Goal: Task Accomplishment & Management: Use online tool/utility

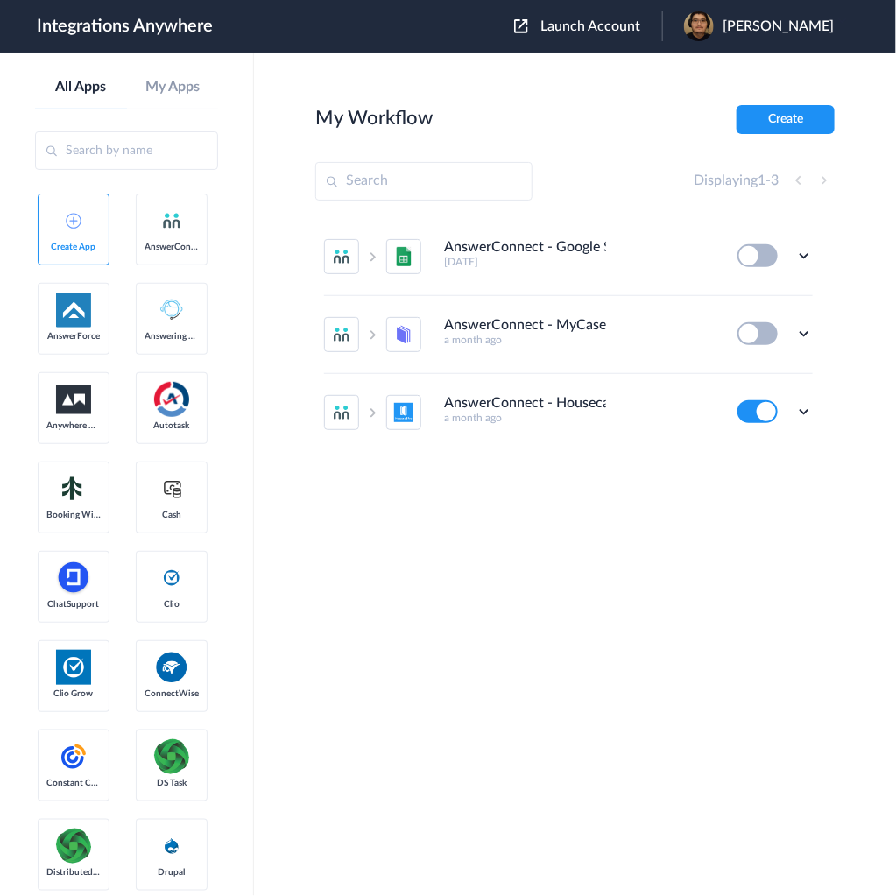
click at [631, 32] on span "Launch Account" at bounding box center [590, 26] width 100 height 14
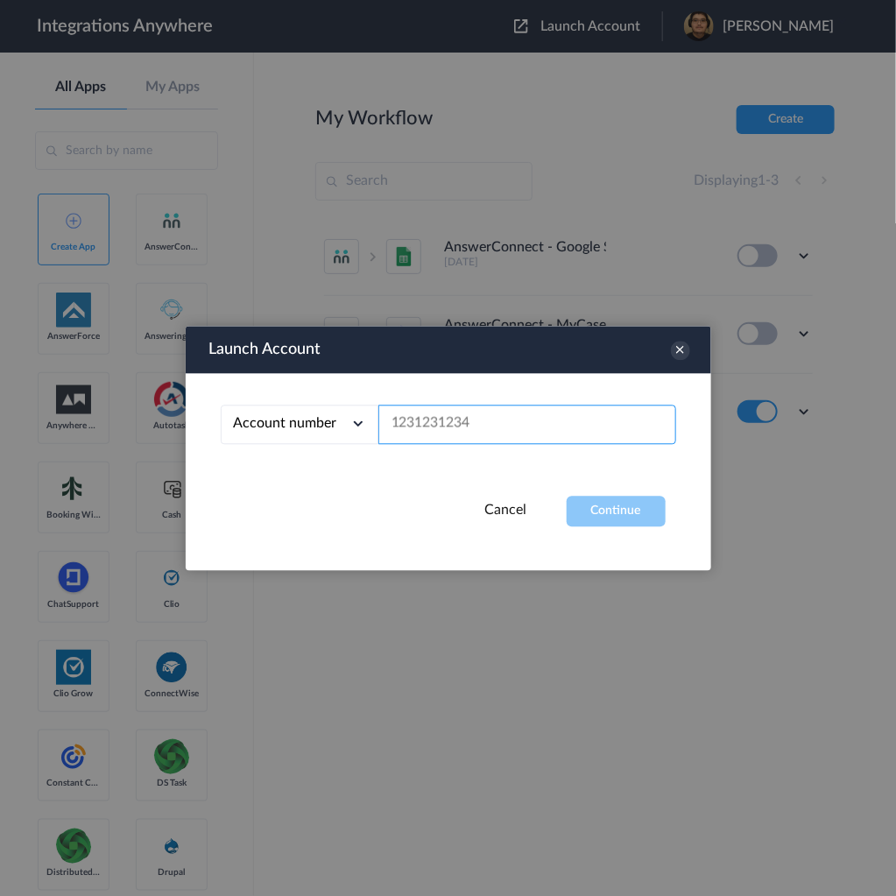
click at [566, 424] on input "text" at bounding box center [527, 424] width 298 height 39
paste input "9802433579"
type input "9802433579"
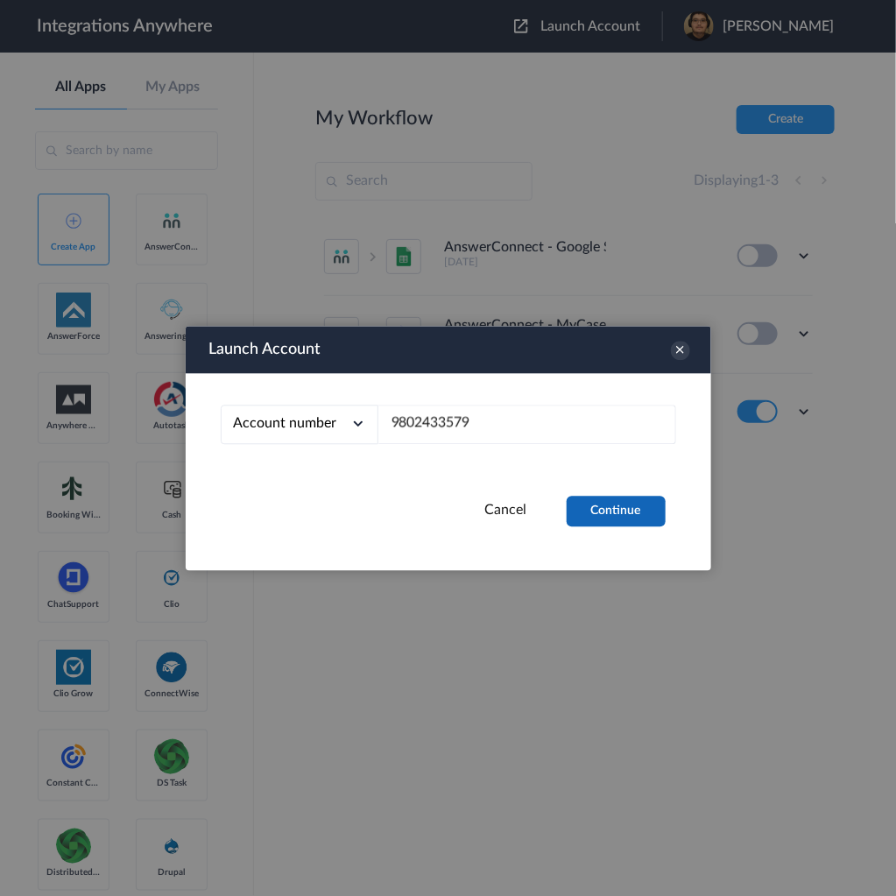
click at [598, 515] on button "Continue" at bounding box center [616, 511] width 99 height 31
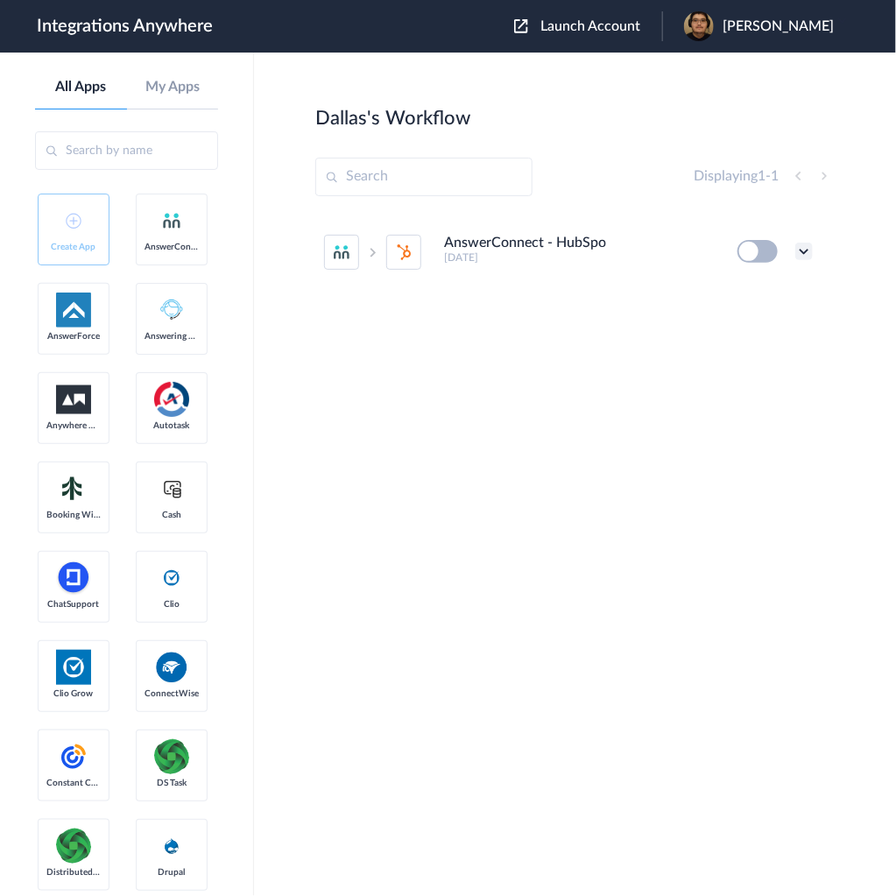
click at [804, 250] on icon at bounding box center [804, 252] width 18 height 18
click at [767, 262] on li "AnswerConnect - HubSpot 2 months ago Edit Task history Delete" at bounding box center [568, 252] width 489 height 77
click at [765, 249] on button at bounding box center [758, 251] width 40 height 23
click at [749, 248] on button at bounding box center [758, 251] width 40 height 23
click at [802, 247] on icon at bounding box center [804, 252] width 18 height 18
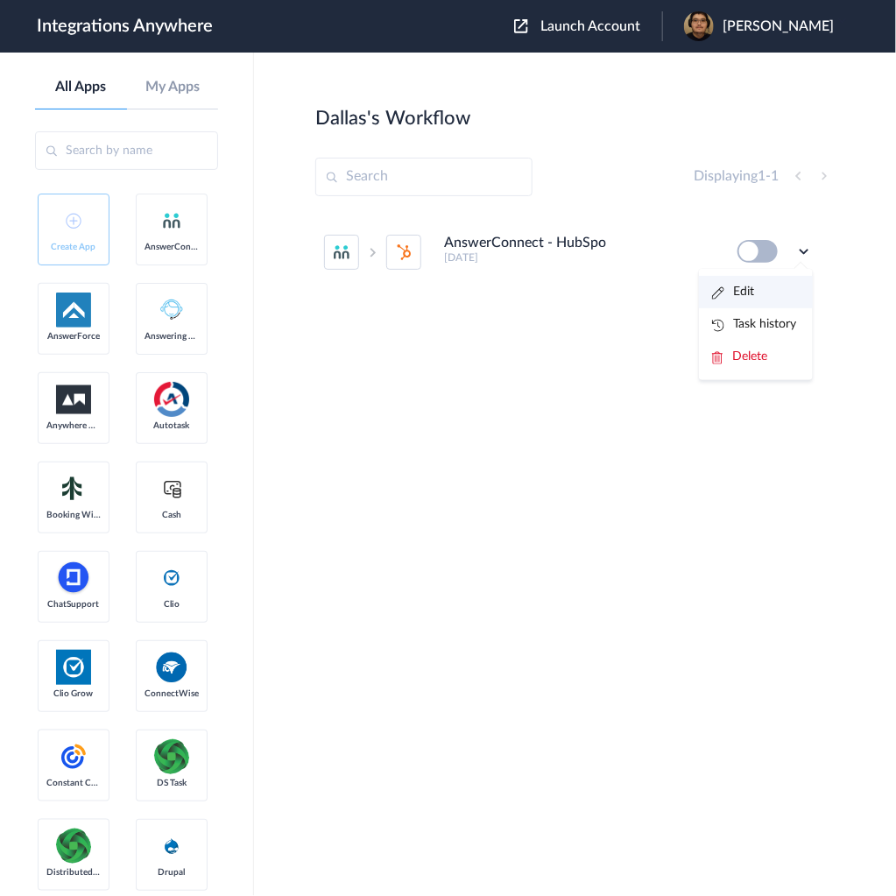
click at [753, 282] on li "Edit" at bounding box center [756, 292] width 114 height 32
click at [811, 240] on div "Edit Task history Delete" at bounding box center [775, 251] width 75 height 23
click at [810, 244] on icon at bounding box center [804, 252] width 18 height 18
click at [775, 321] on link "Task history" at bounding box center [754, 324] width 84 height 12
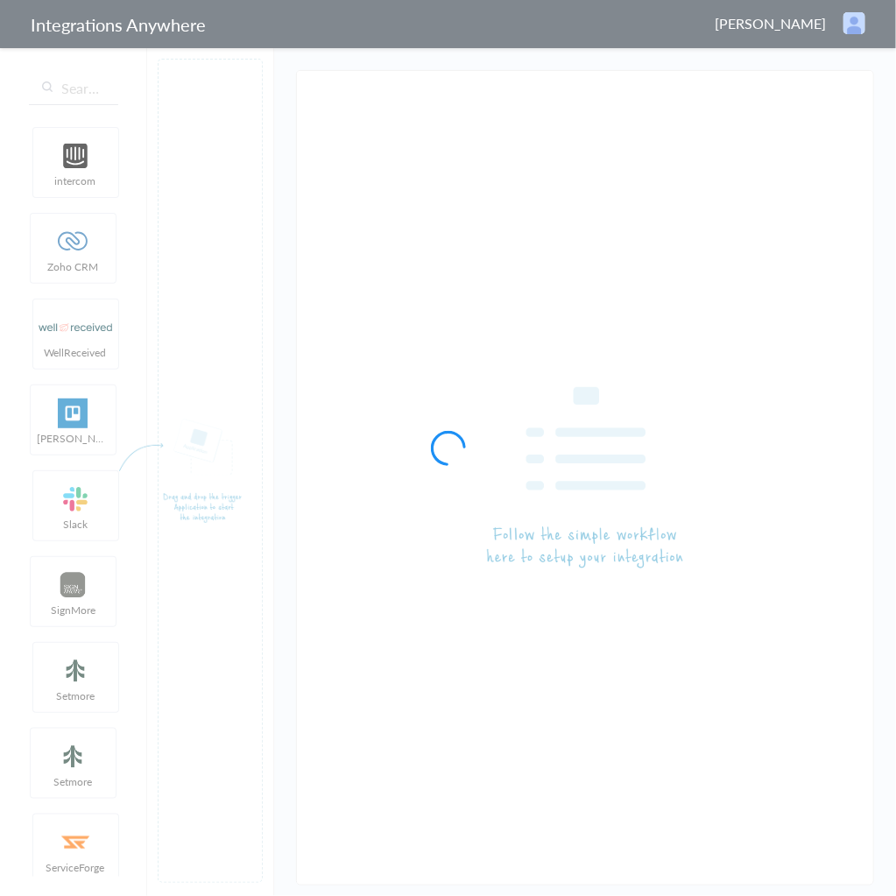
type input "AnswerConnect - HubSpot"
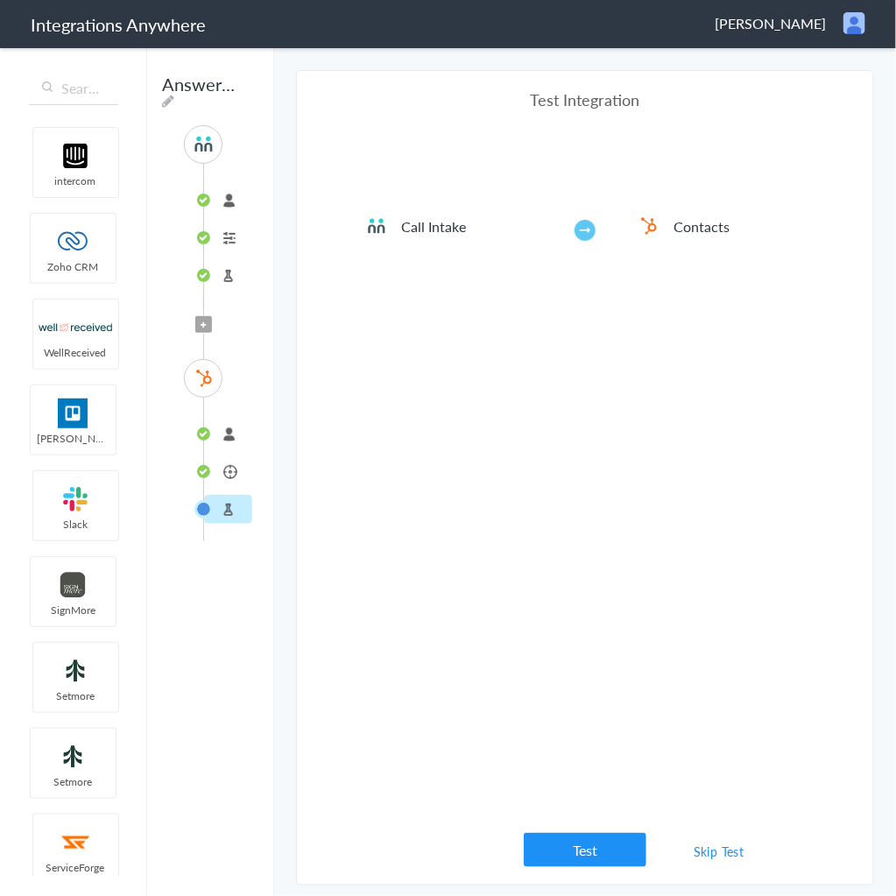
click at [703, 854] on link "Skip Test" at bounding box center [719, 852] width 93 height 32
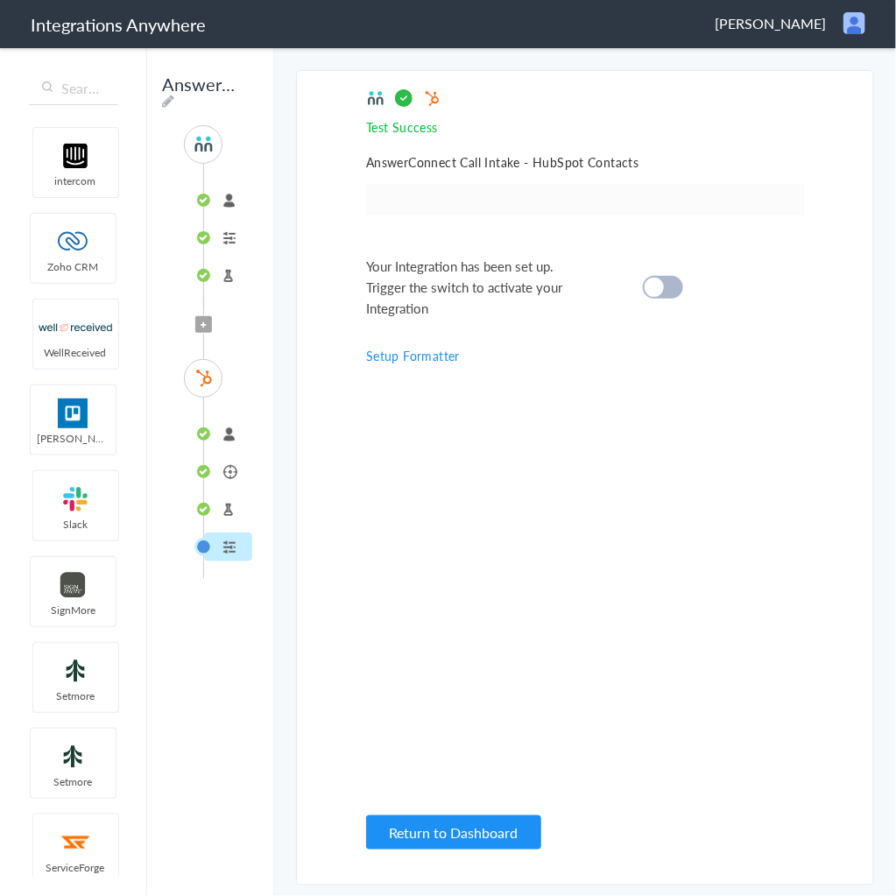
click at [655, 284] on cite at bounding box center [654, 287] width 19 height 19
click at [440, 847] on button "Return to Dashboard" at bounding box center [453, 833] width 175 height 34
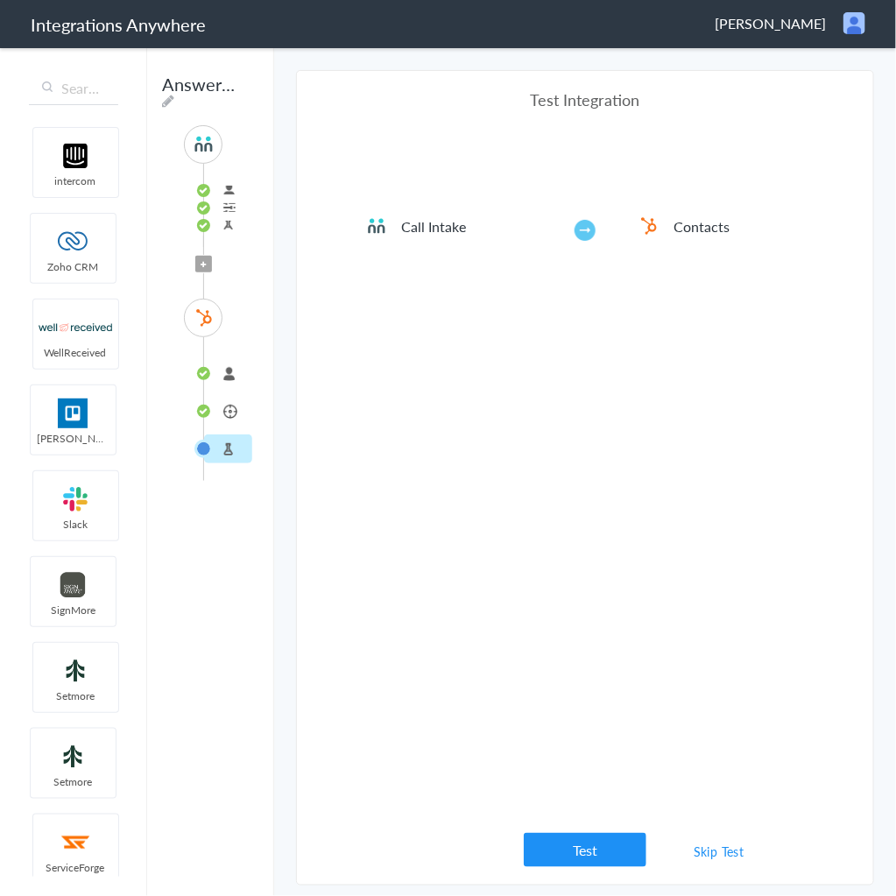
click at [204, 272] on span "Filter Applied" at bounding box center [203, 264] width 17 height 17
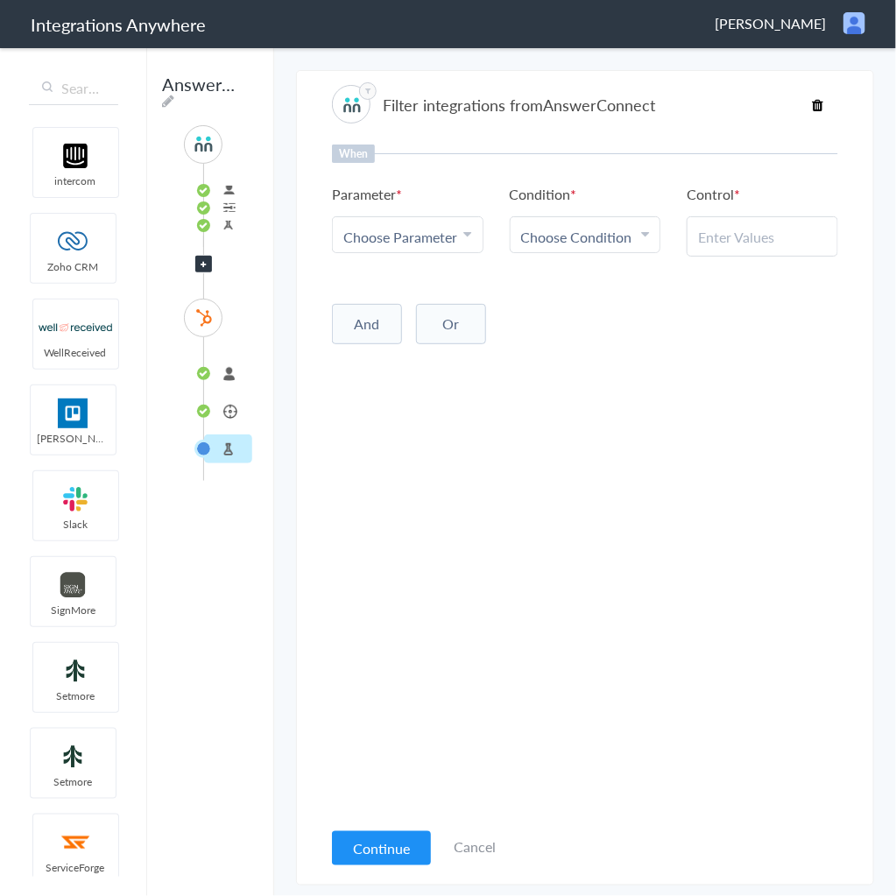
click at [474, 236] on link "Choose Parameter" at bounding box center [408, 234] width 150 height 35
click at [768, 351] on div "When Parameter Choose Parameter First Name Last Name Email Phone Date stamp Des…" at bounding box center [585, 482] width 506 height 674
drag, startPoint x: 590, startPoint y: 371, endPoint x: 496, endPoint y: 236, distance: 164.8
click at [575, 340] on div "When Parameter Choose Parameter First Name Last Name Email Phone Date stamp Des…" at bounding box center [585, 482] width 506 height 674
click at [453, 227] on span "Choose Parameter" at bounding box center [400, 237] width 114 height 20
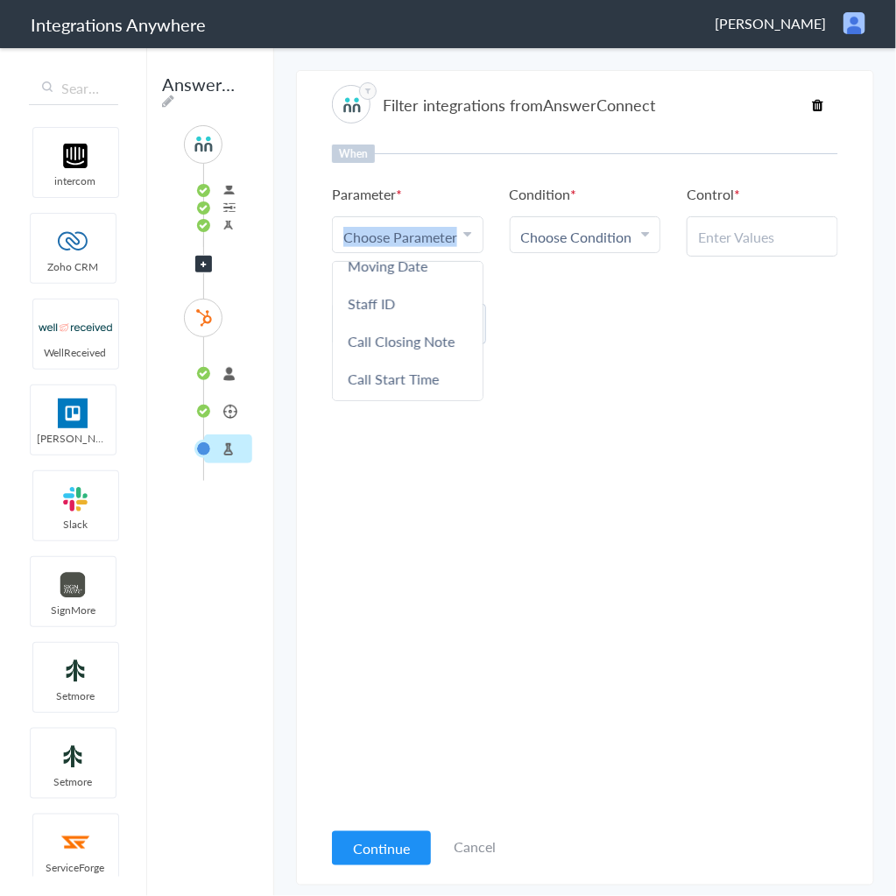
scroll to position [790, 0]
click at [436, 337] on link "Call Closing Note" at bounding box center [408, 347] width 150 height 38
click at [607, 237] on span "Choose Condition" at bounding box center [576, 237] width 111 height 20
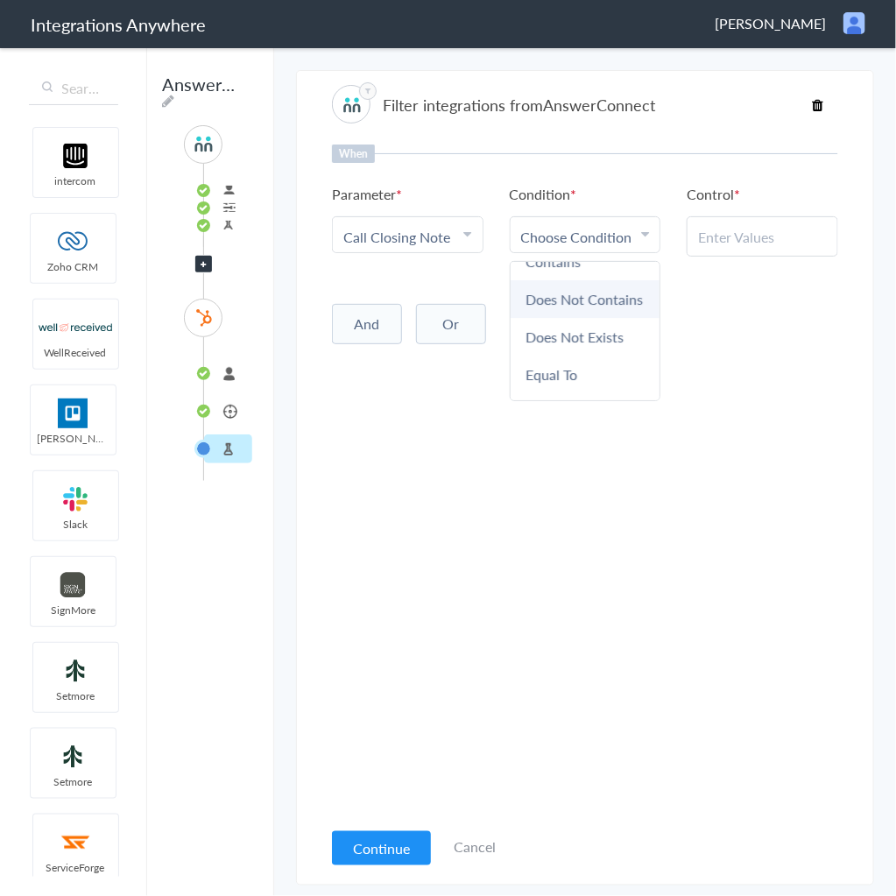
scroll to position [107, 0]
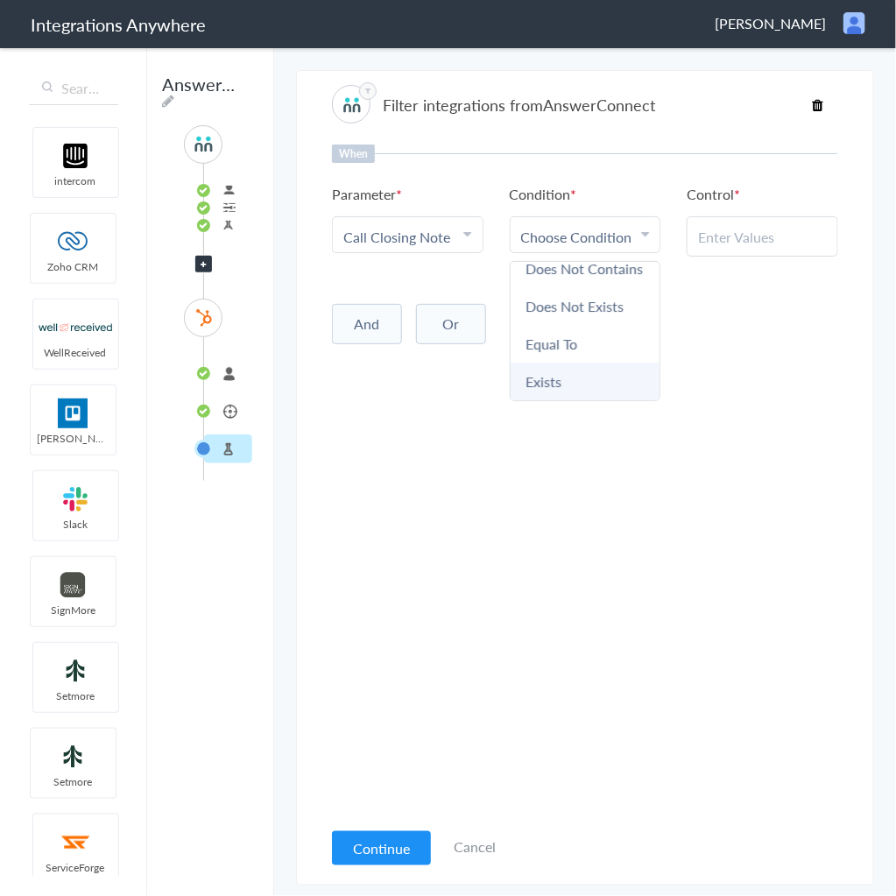
click at [575, 373] on link "Exists" at bounding box center [586, 382] width 150 height 38
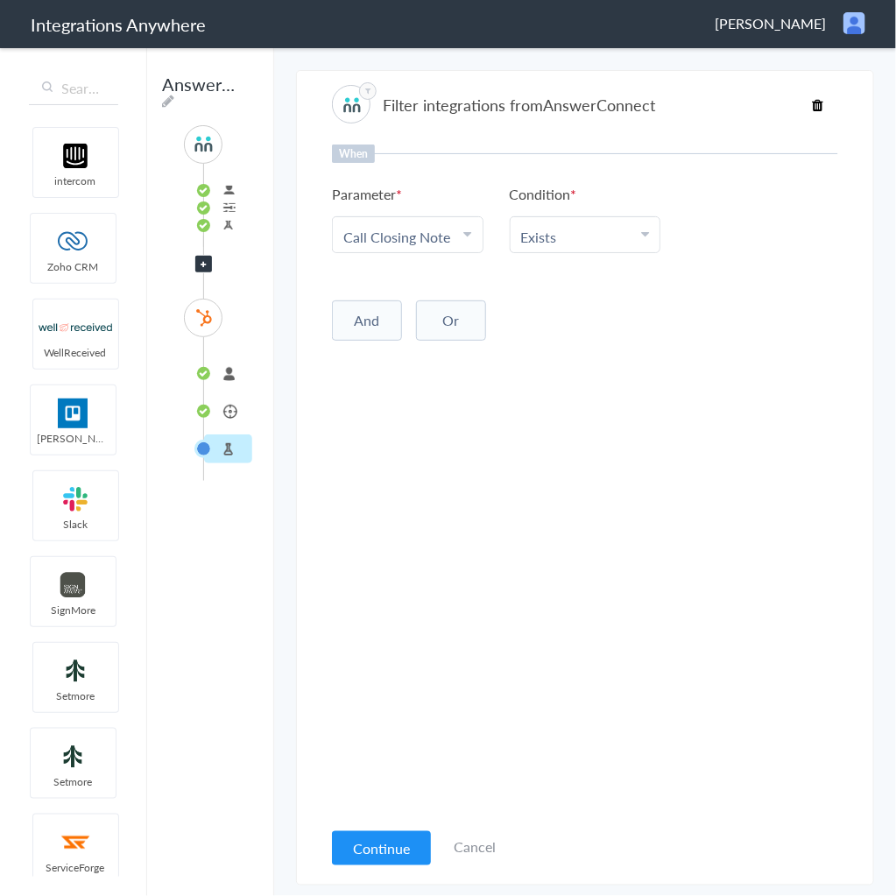
click at [568, 237] on li "Exists" at bounding box center [581, 237] width 121 height 20
click at [587, 317] on link "Does Not Exists" at bounding box center [586, 306] width 150 height 38
click at [363, 843] on button "Continue" at bounding box center [381, 848] width 99 height 34
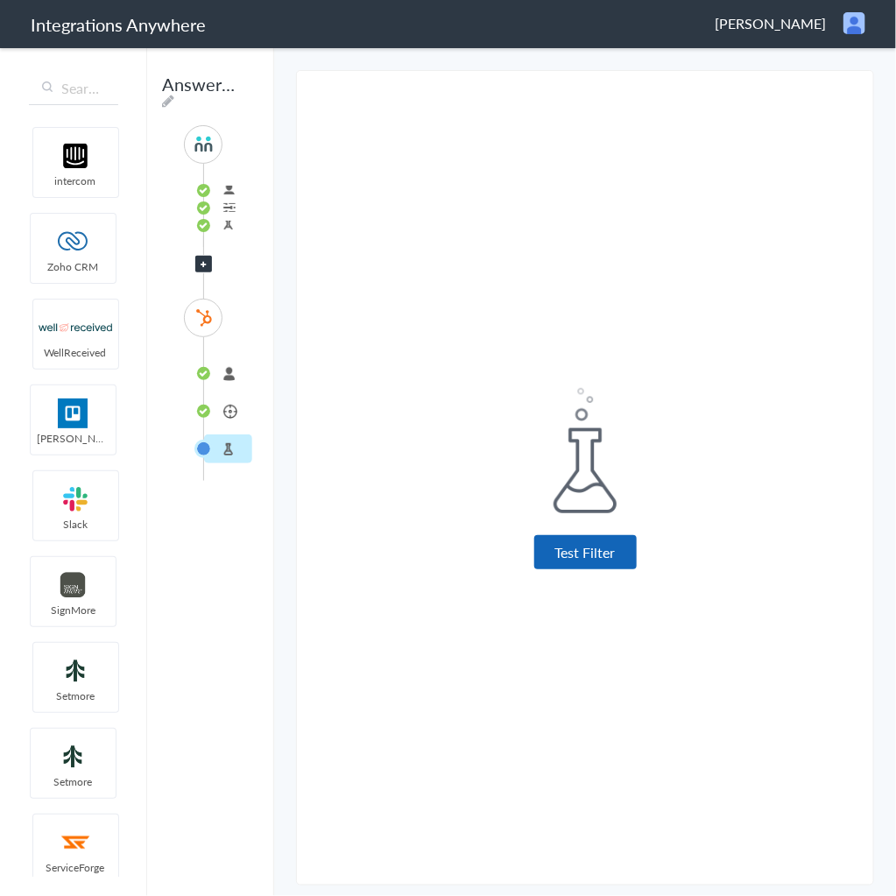
click at [618, 544] on button "Test Filter" at bounding box center [585, 552] width 102 height 34
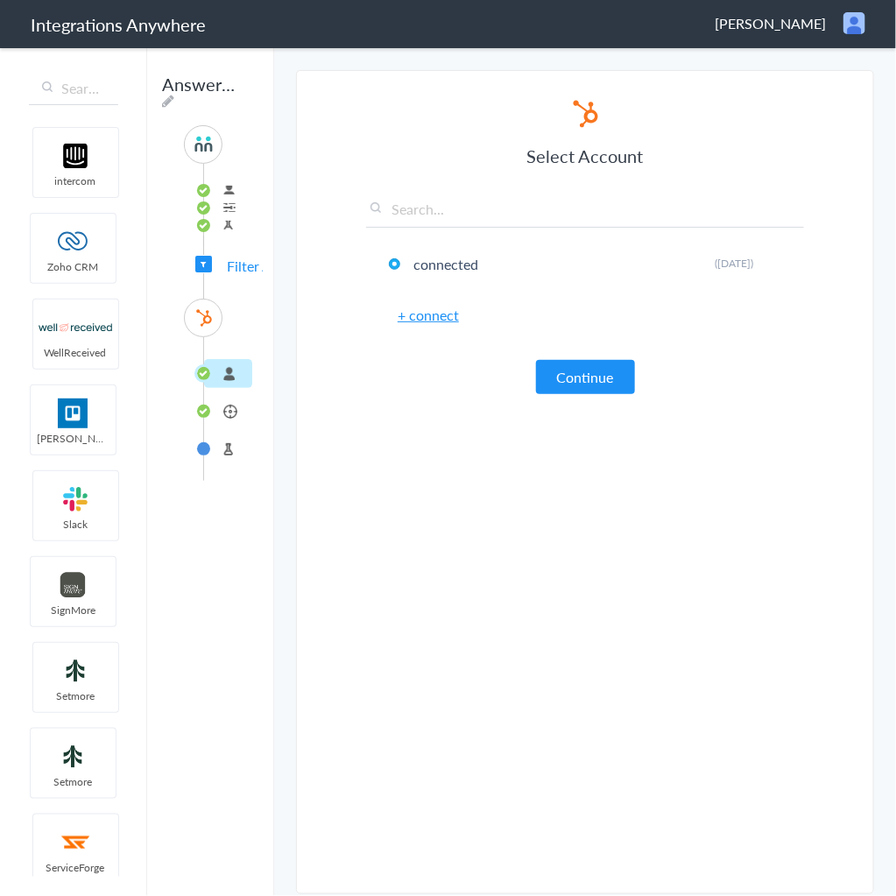
click at [586, 352] on div "Select Account connected Rename Delete (2 months ago) + connect Continue" at bounding box center [585, 245] width 438 height 297
click at [593, 370] on button "Continue" at bounding box center [585, 377] width 99 height 34
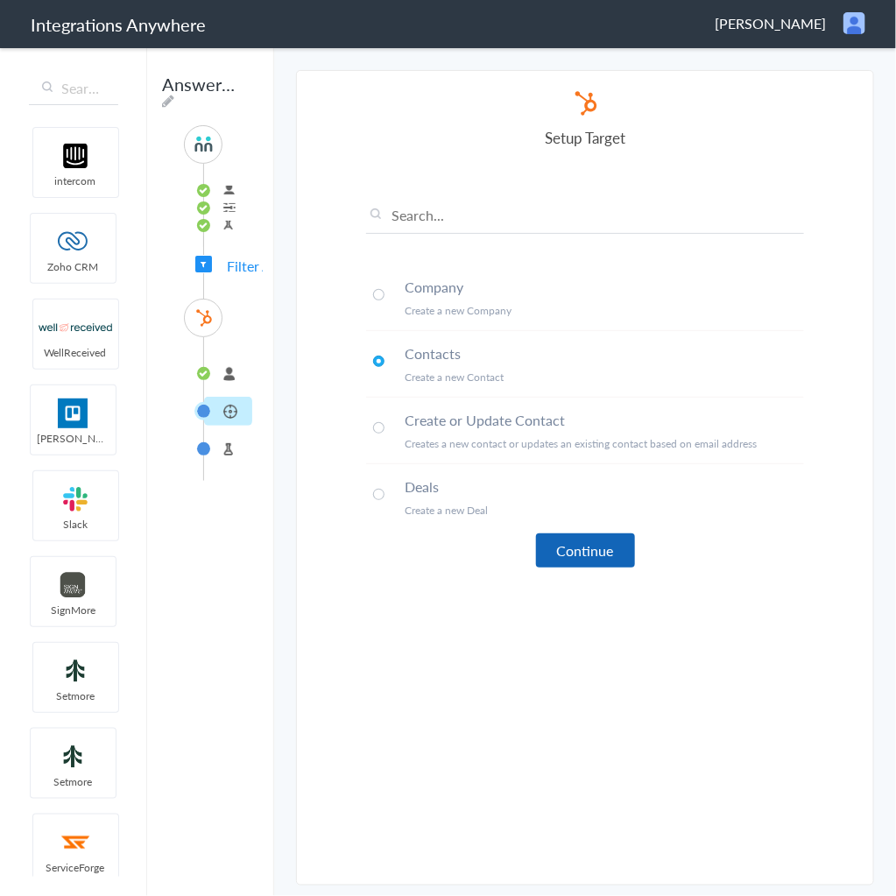
click at [579, 534] on button "Continue" at bounding box center [585, 550] width 99 height 34
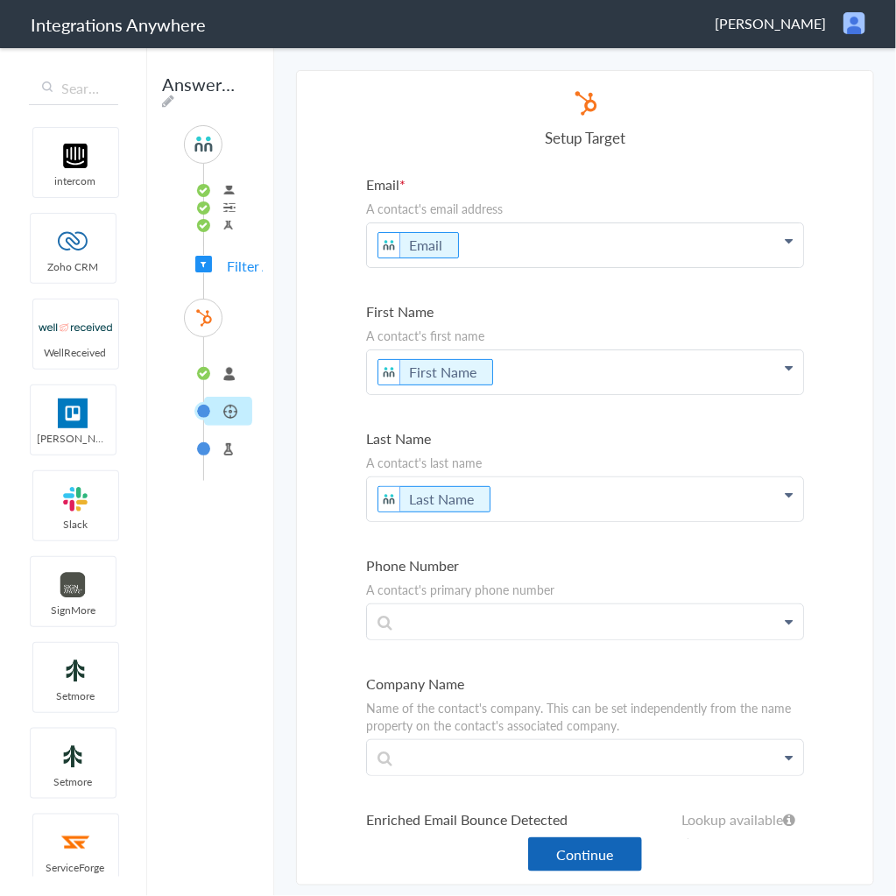
click at [604, 853] on button "Continue" at bounding box center [585, 854] width 114 height 34
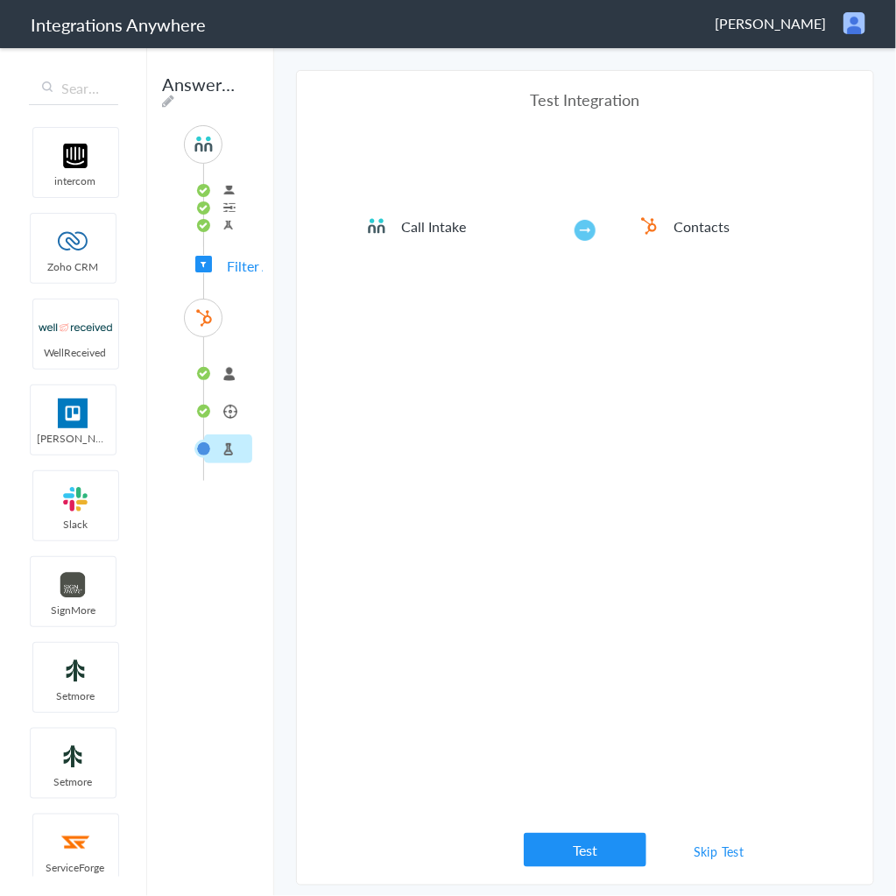
click at [719, 853] on link "Skip Test" at bounding box center [719, 852] width 93 height 32
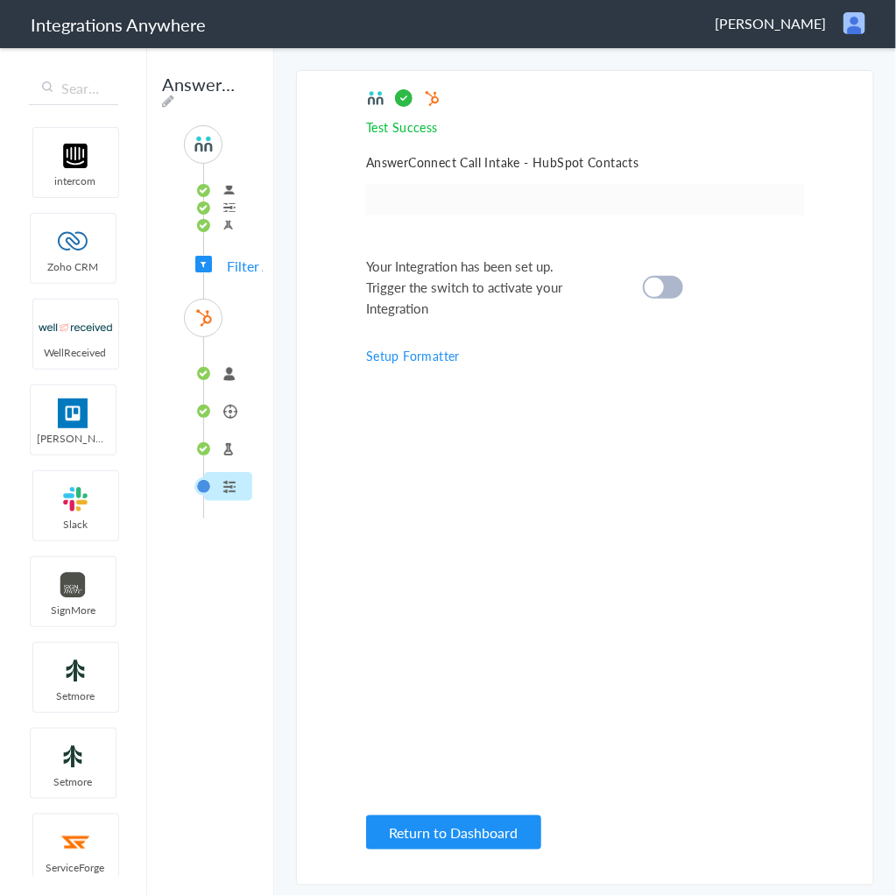
click at [667, 288] on div at bounding box center [663, 287] width 40 height 23
drag, startPoint x: 781, startPoint y: 41, endPoint x: 794, endPoint y: 28, distance: 18.0
click at [786, 39] on header "Integrations Anywhere Dallas Jones Logout Dashboard" at bounding box center [448, 24] width 896 height 48
click at [795, 22] on span "[PERSON_NAME]" at bounding box center [770, 23] width 111 height 20
click at [787, 66] on li "Logout" at bounding box center [817, 64] width 121 height 26
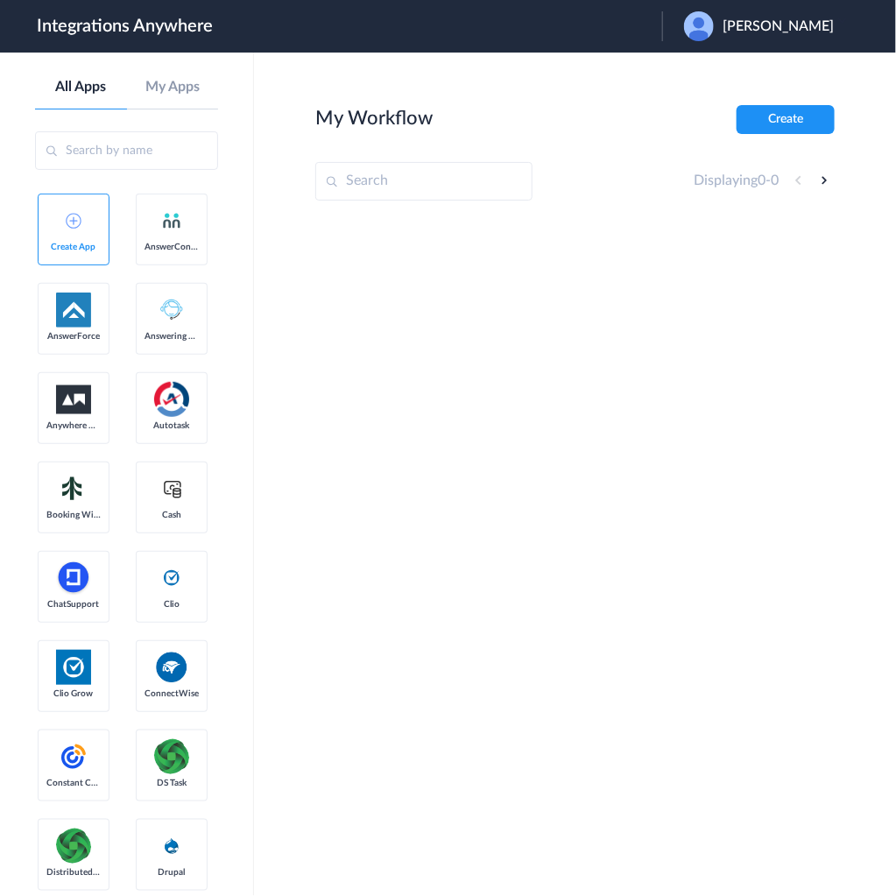
click at [780, 18] on span "[PERSON_NAME]" at bounding box center [778, 26] width 111 height 17
click at [779, 81] on li "Logout" at bounding box center [756, 71] width 189 height 32
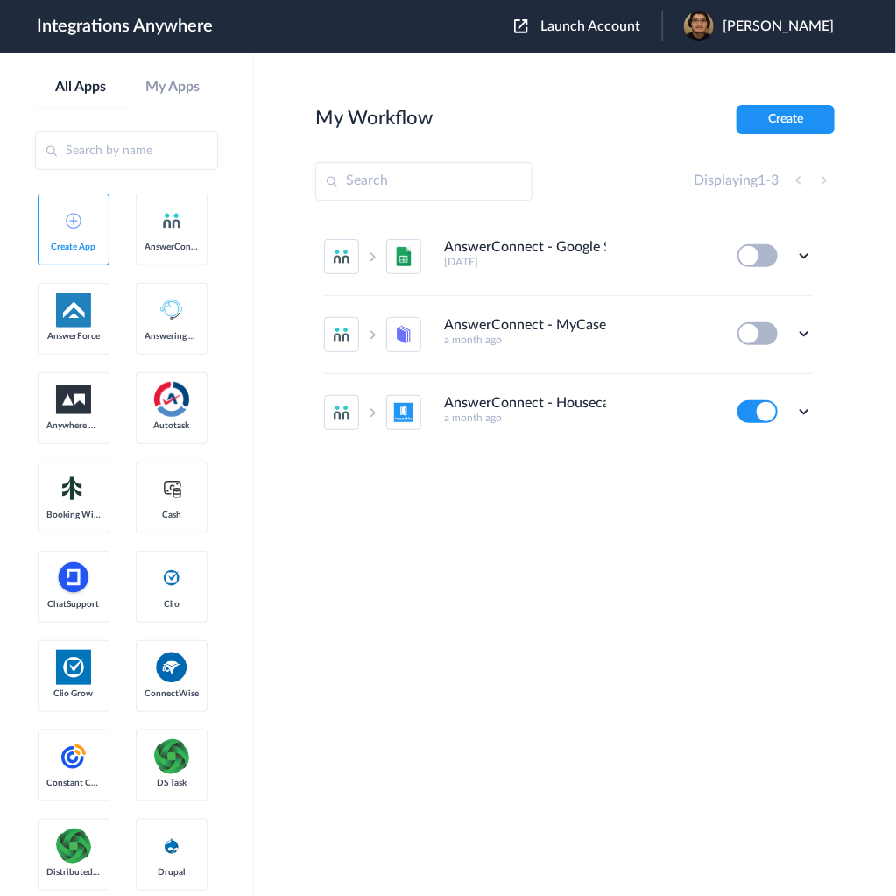
click at [633, 23] on span "Launch Account" at bounding box center [590, 26] width 100 height 14
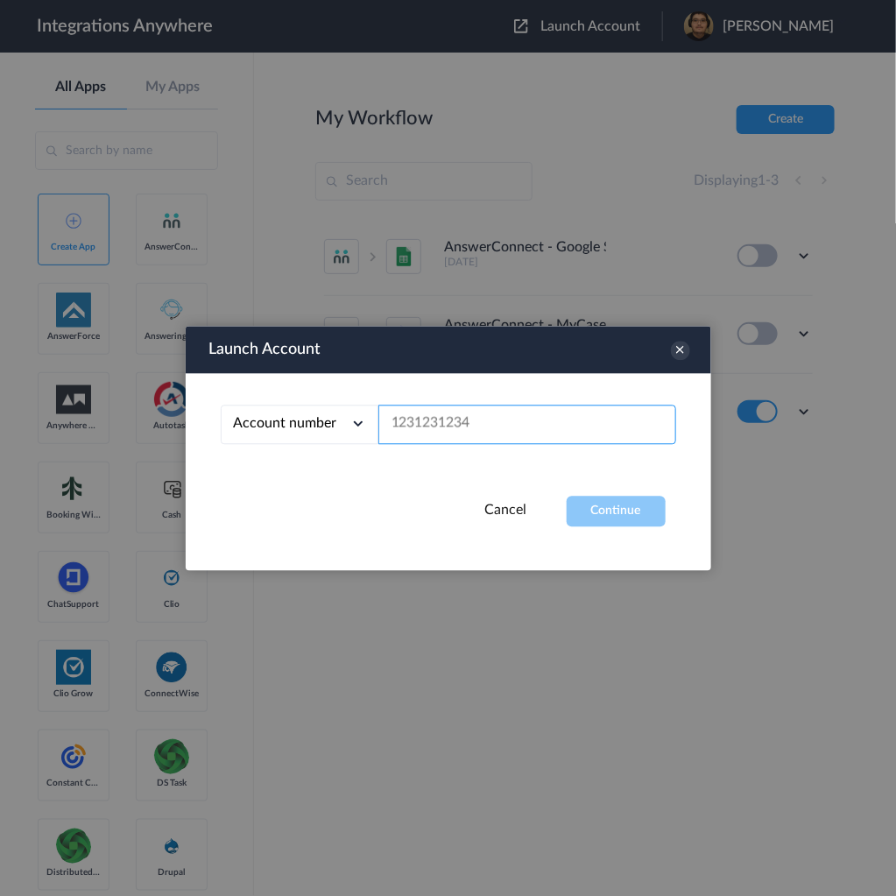
click at [533, 425] on input "text" at bounding box center [527, 424] width 298 height 39
paste input "9802433579"
type input "9802433579"
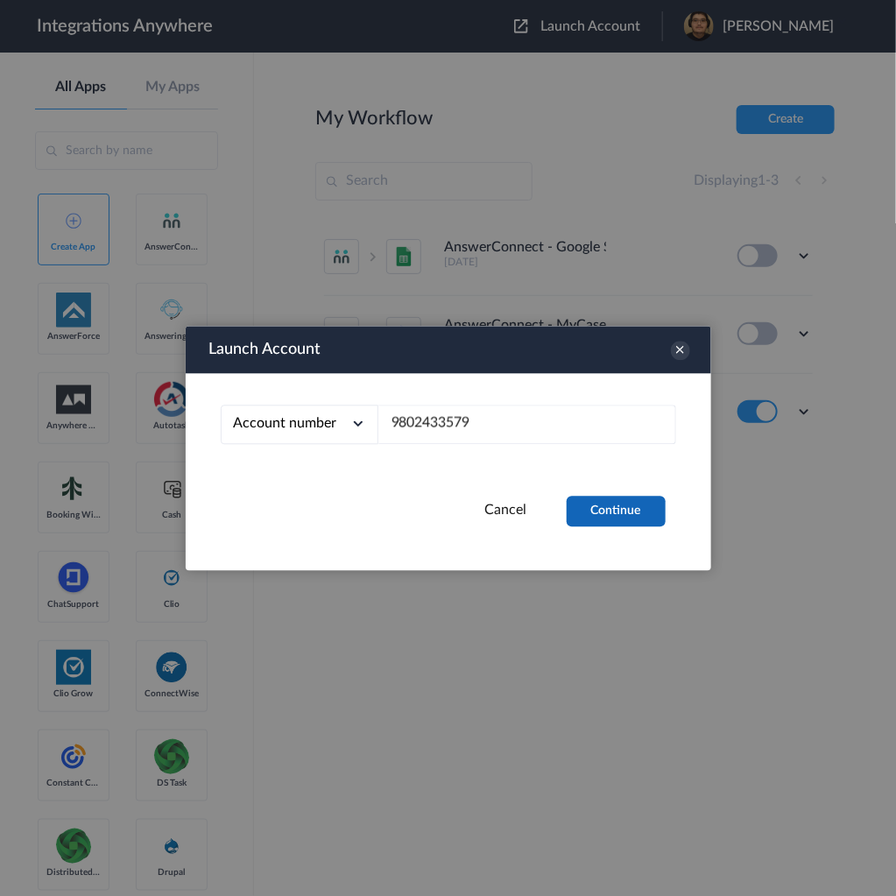
click at [593, 511] on button "Continue" at bounding box center [616, 511] width 99 height 31
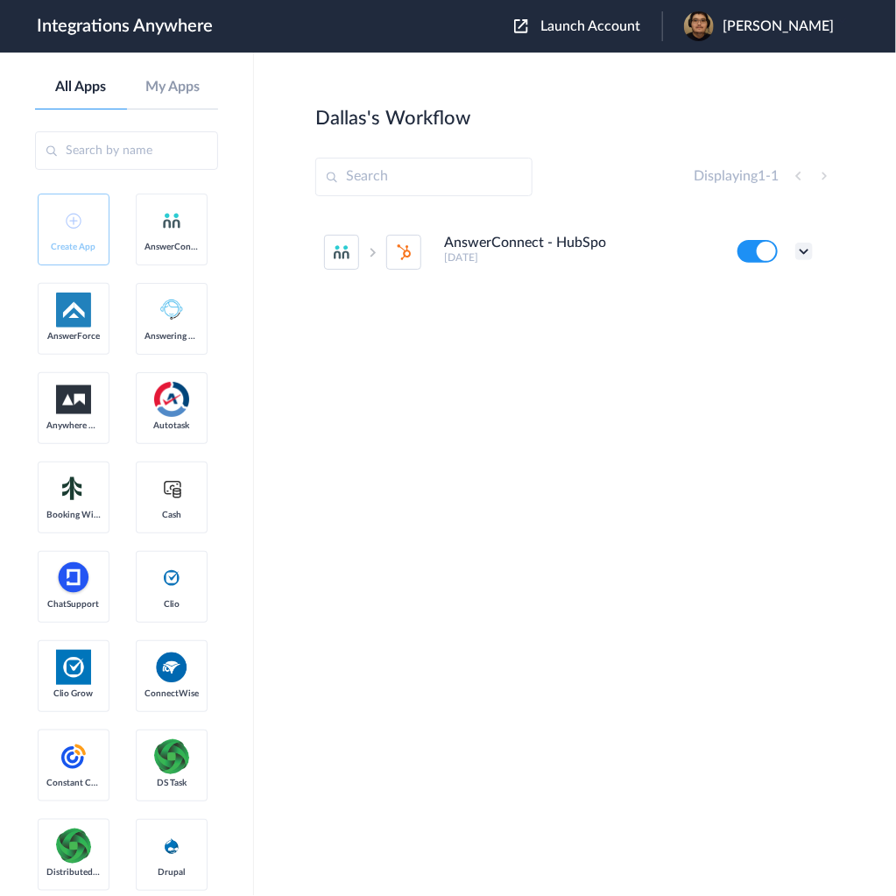
click at [800, 246] on icon at bounding box center [804, 252] width 18 height 18
click at [771, 320] on link "Task history" at bounding box center [754, 324] width 84 height 12
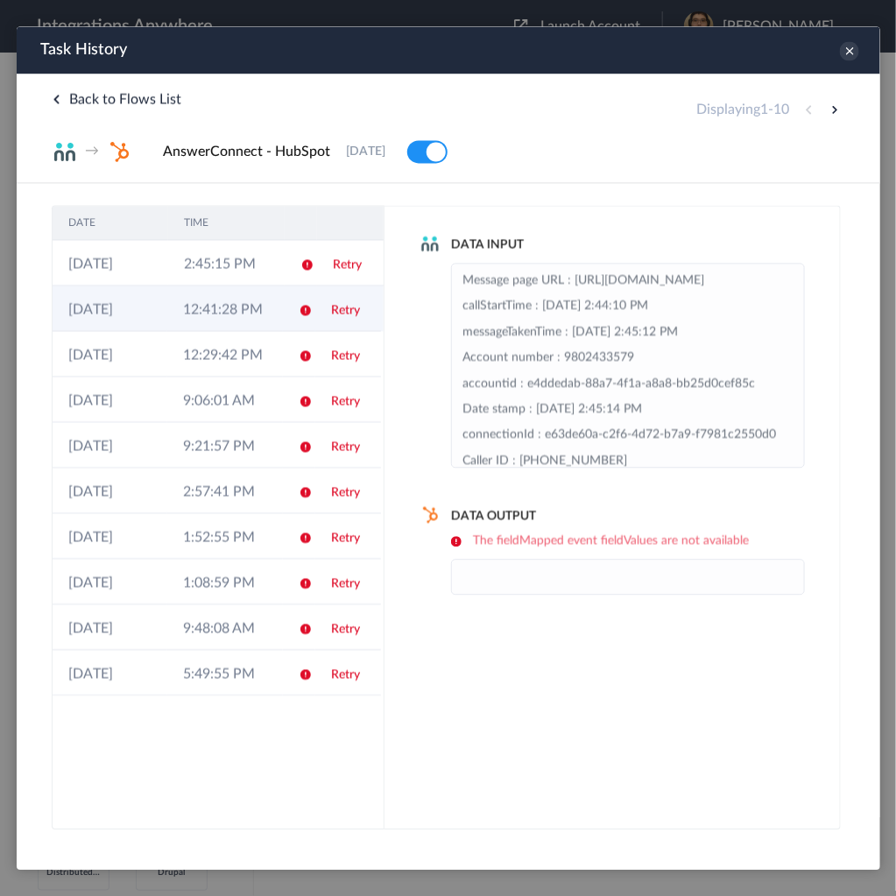
click at [228, 317] on td "12:41:28 PM" at bounding box center [223, 308] width 115 height 46
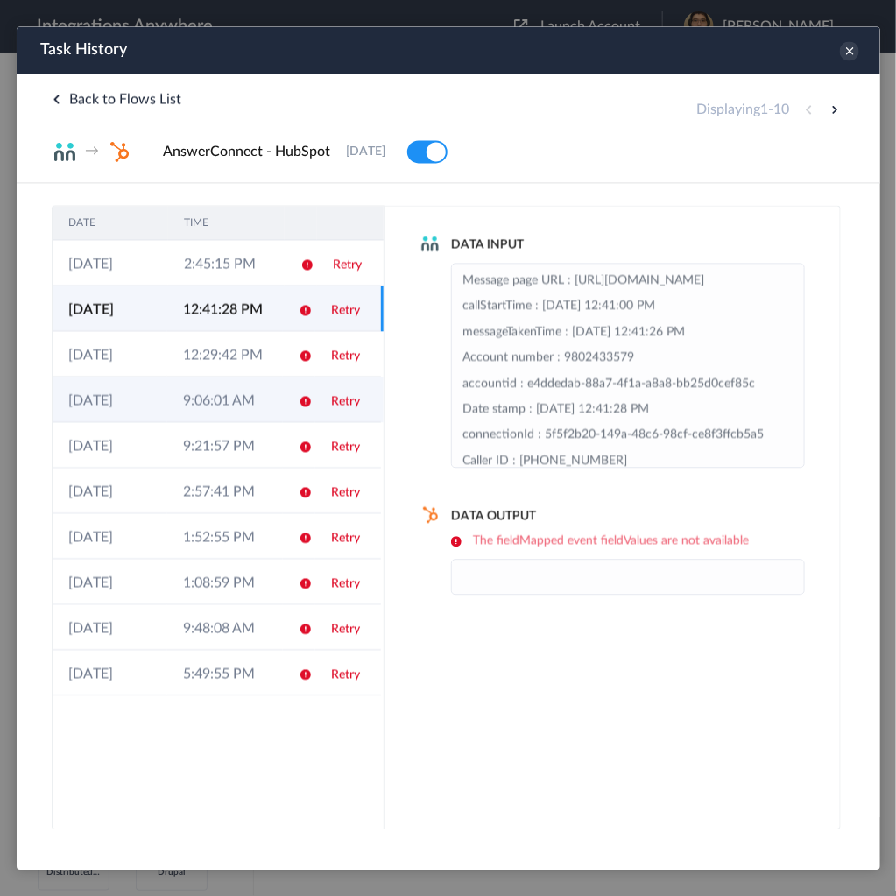
click at [226, 376] on td "9:06:01 AM" at bounding box center [223, 399] width 115 height 46
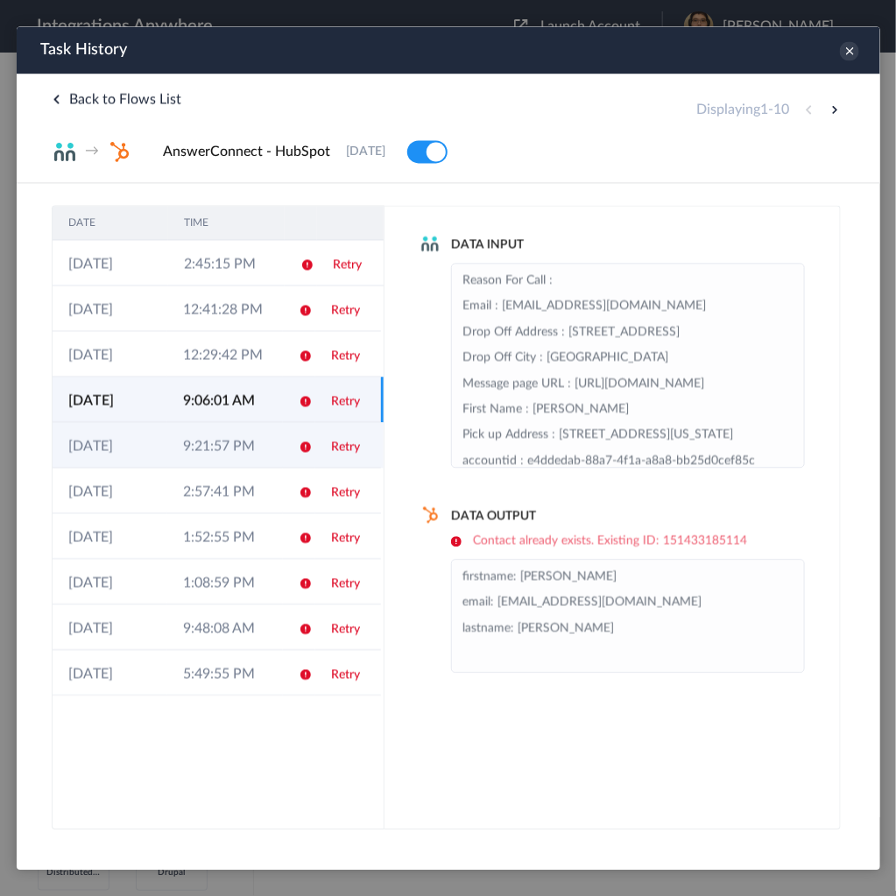
click at [235, 428] on td "9:21:57 PM" at bounding box center [223, 444] width 115 height 46
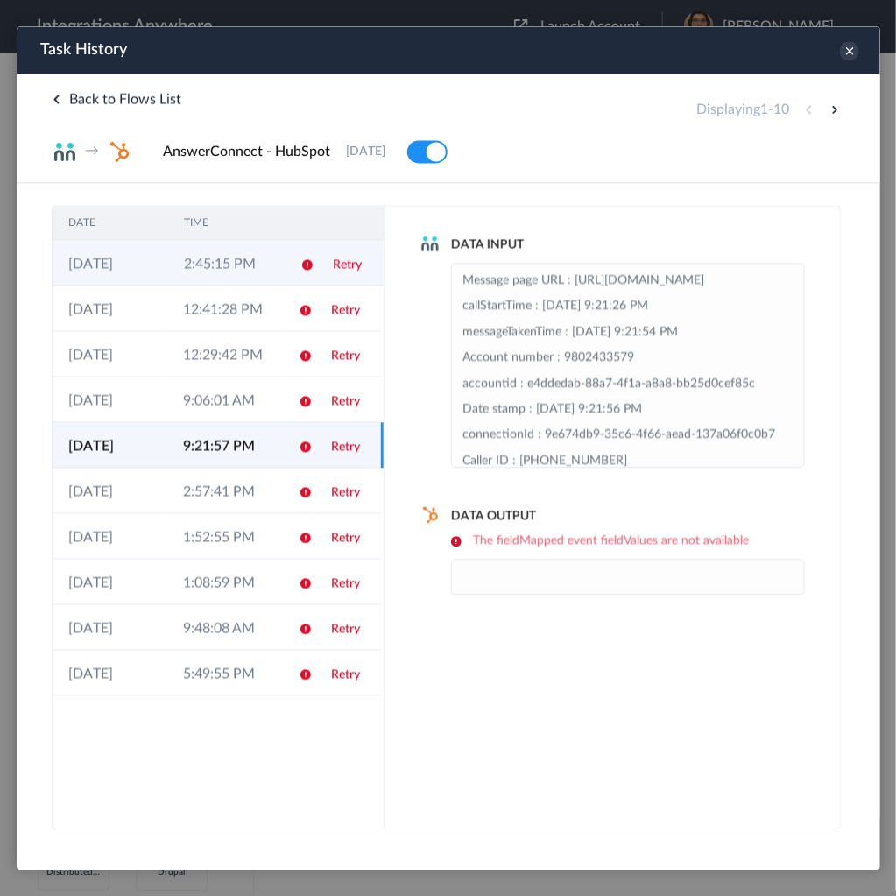
click at [354, 266] on link "Retry" at bounding box center [346, 264] width 29 height 12
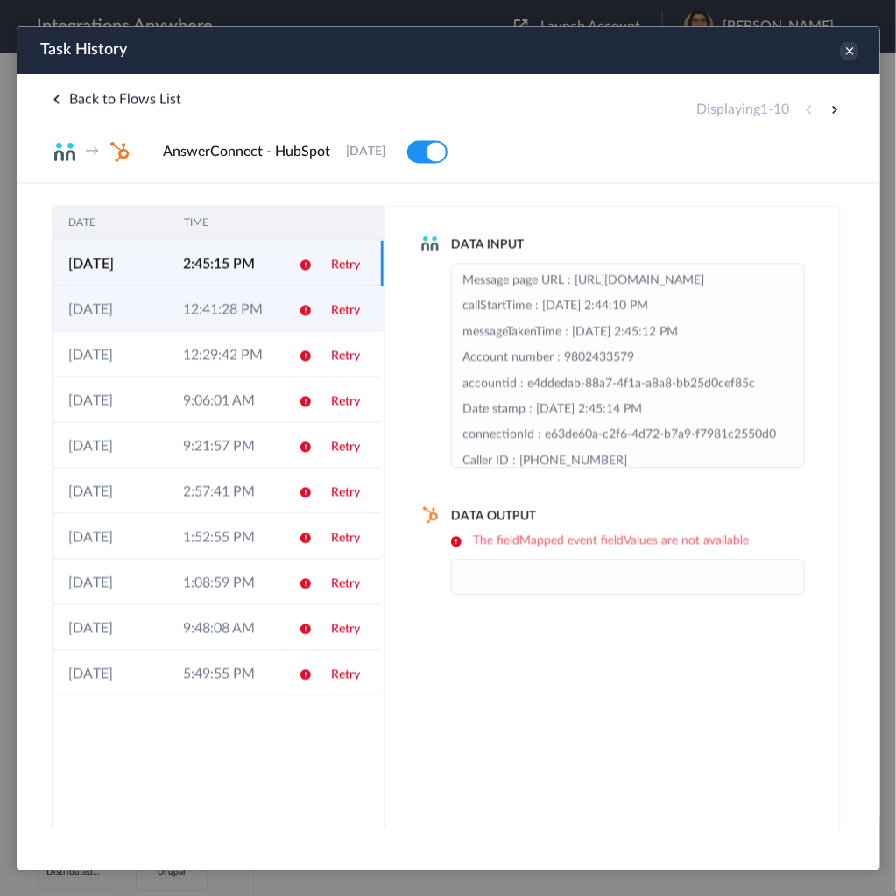
click at [351, 309] on link "Retry" at bounding box center [344, 309] width 29 height 12
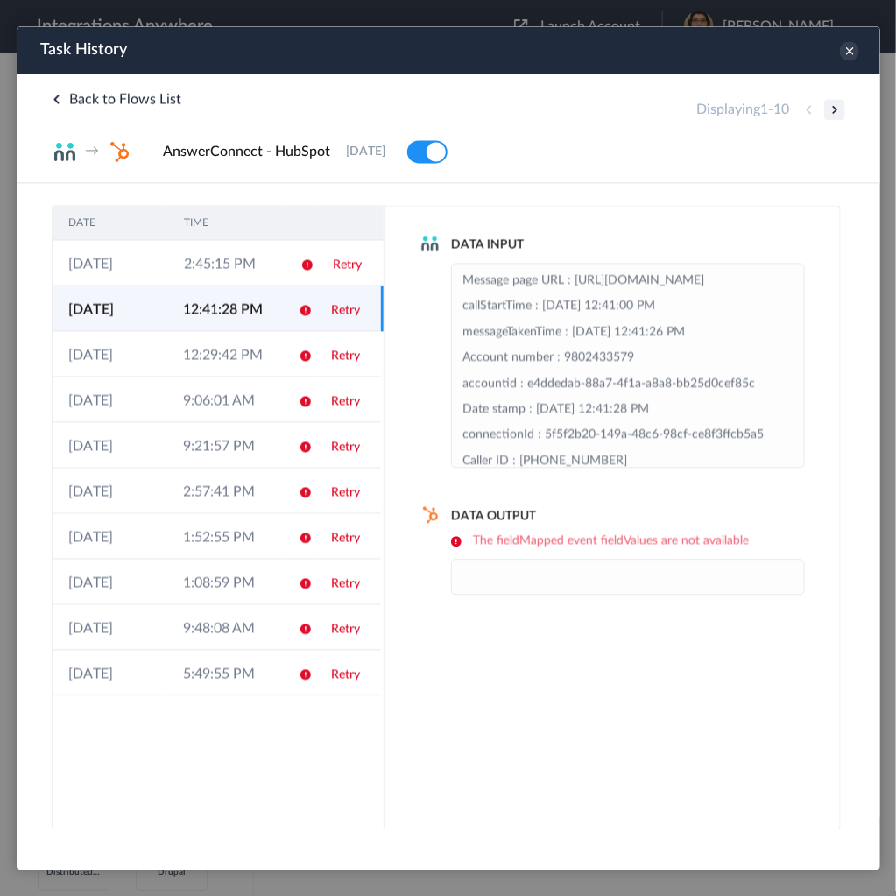
click at [833, 103] on button at bounding box center [833, 108] width 21 height 21
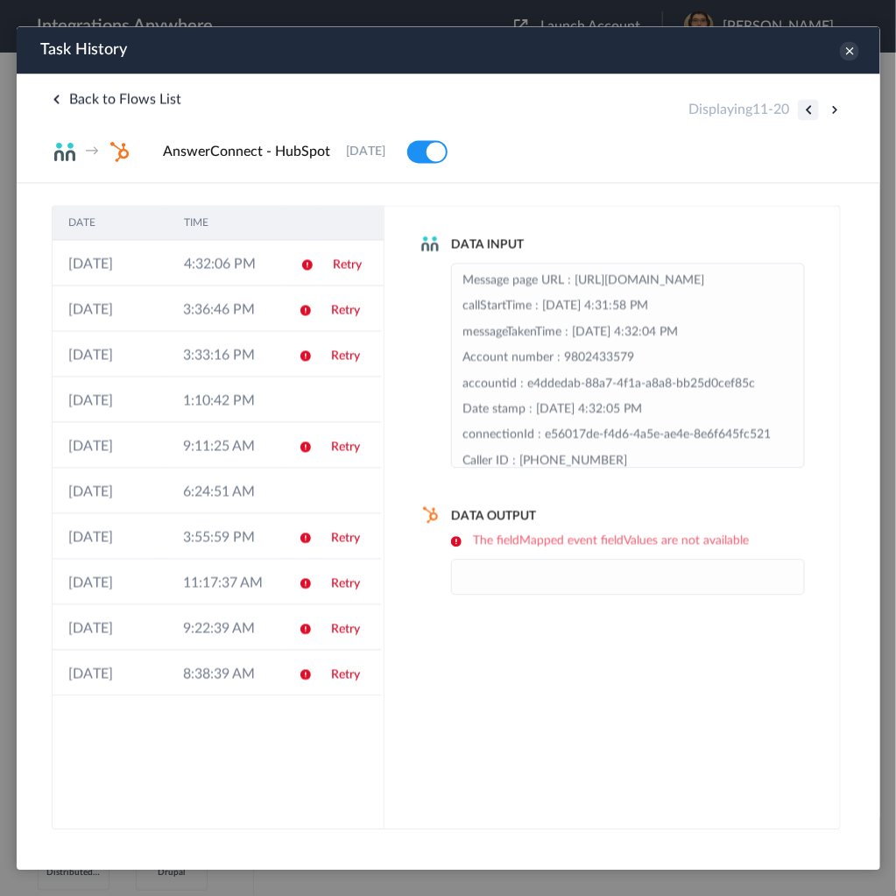
click at [809, 109] on button at bounding box center [807, 108] width 21 height 21
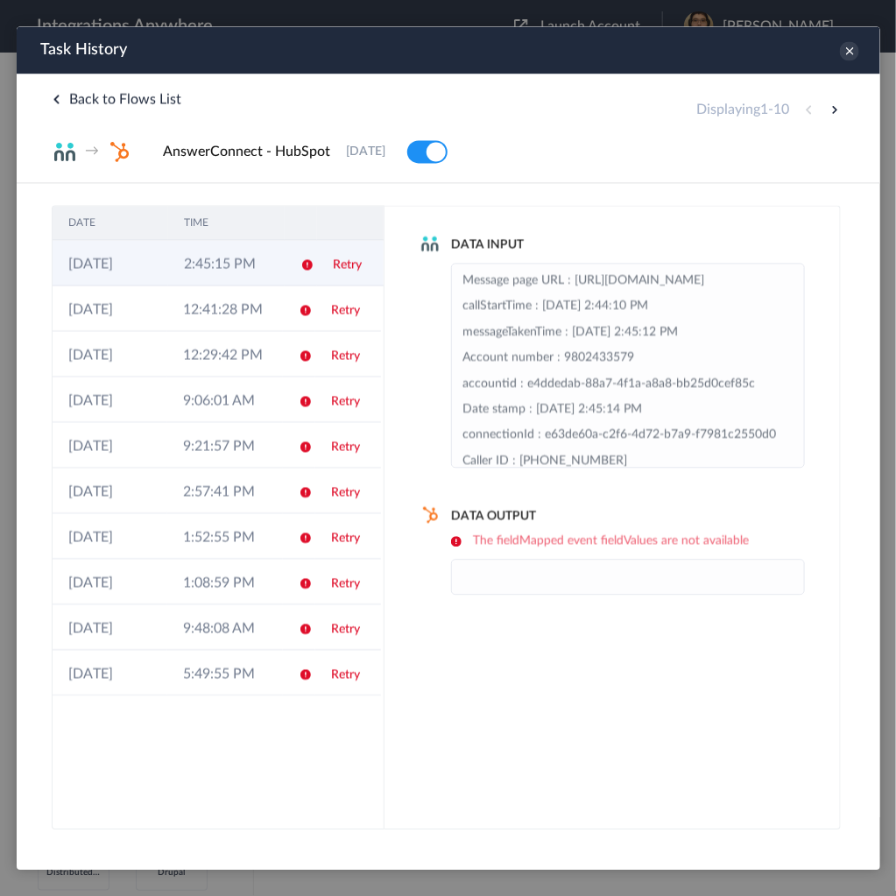
click at [343, 265] on link "Retry" at bounding box center [346, 264] width 29 height 12
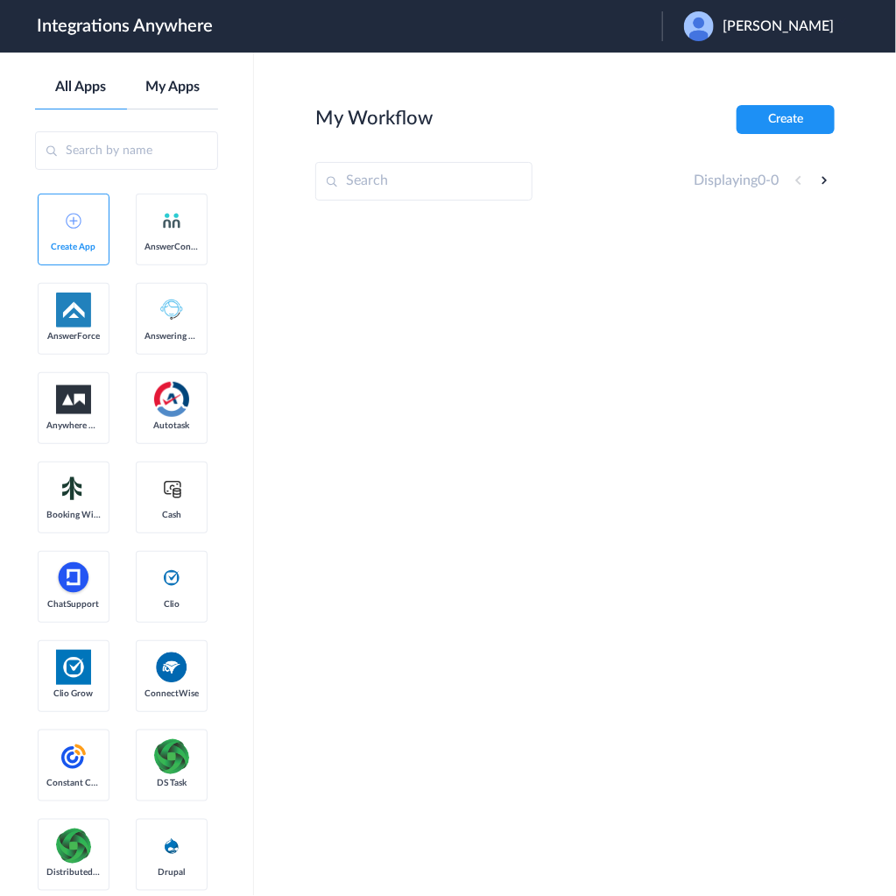
click at [176, 77] on aside "All Apps My Apps Create App AnswerConnect AnswerForce Answering Service Anywher…" at bounding box center [127, 475] width 254 height 844
click at [174, 82] on link "My Apps" at bounding box center [173, 87] width 92 height 17
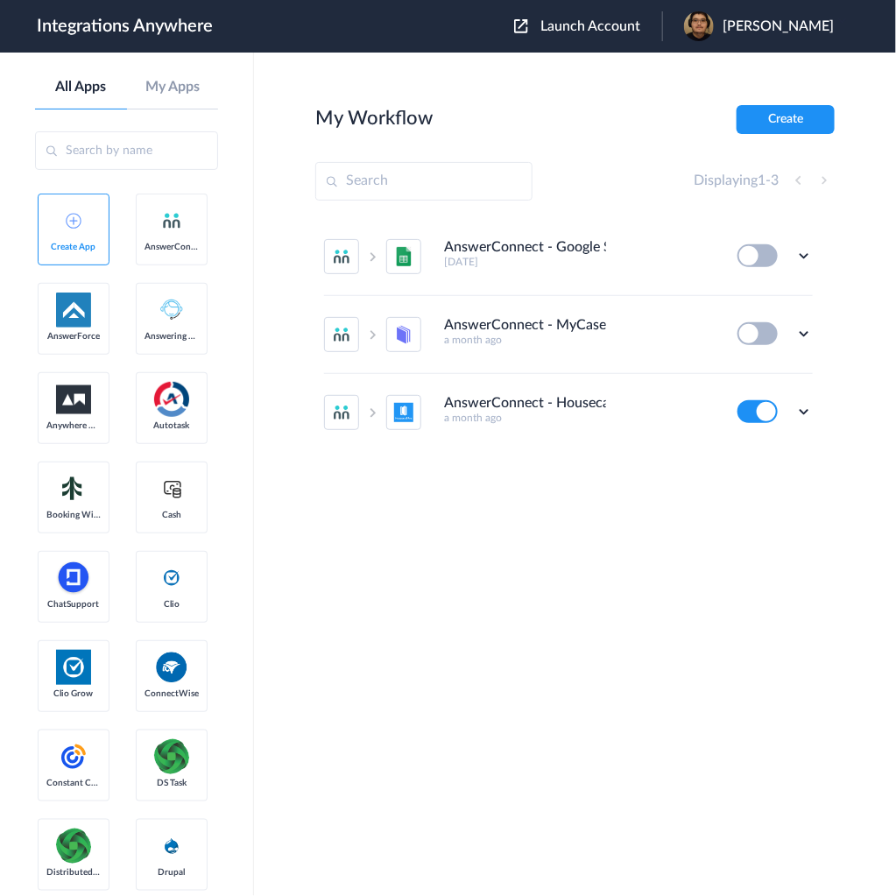
click at [636, 30] on span "Launch Account" at bounding box center [590, 26] width 100 height 14
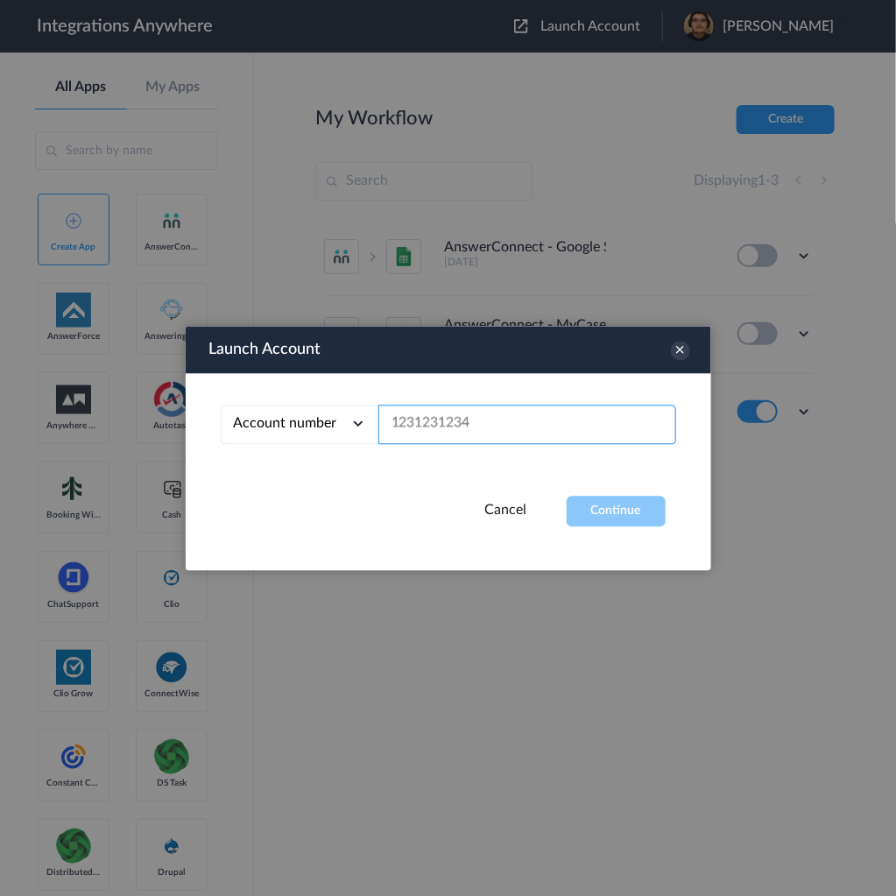
click at [462, 434] on input "text" at bounding box center [527, 424] width 298 height 39
paste input "9802433579"
type input "9802433579"
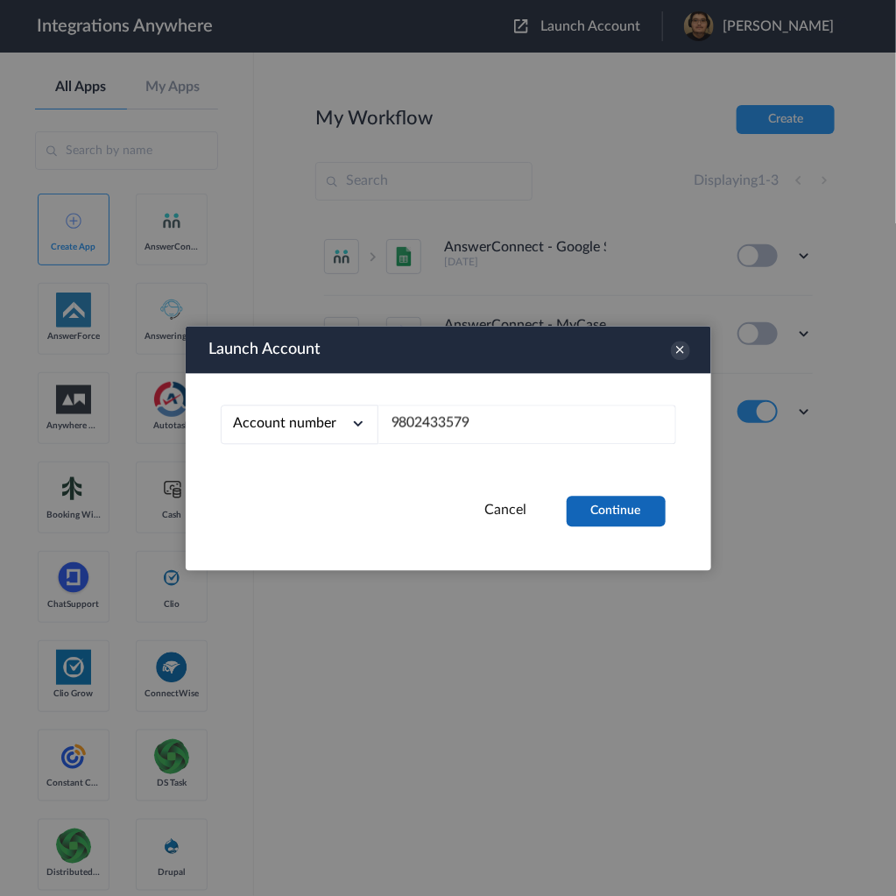
click at [568, 503] on button "Continue" at bounding box center [616, 511] width 99 height 31
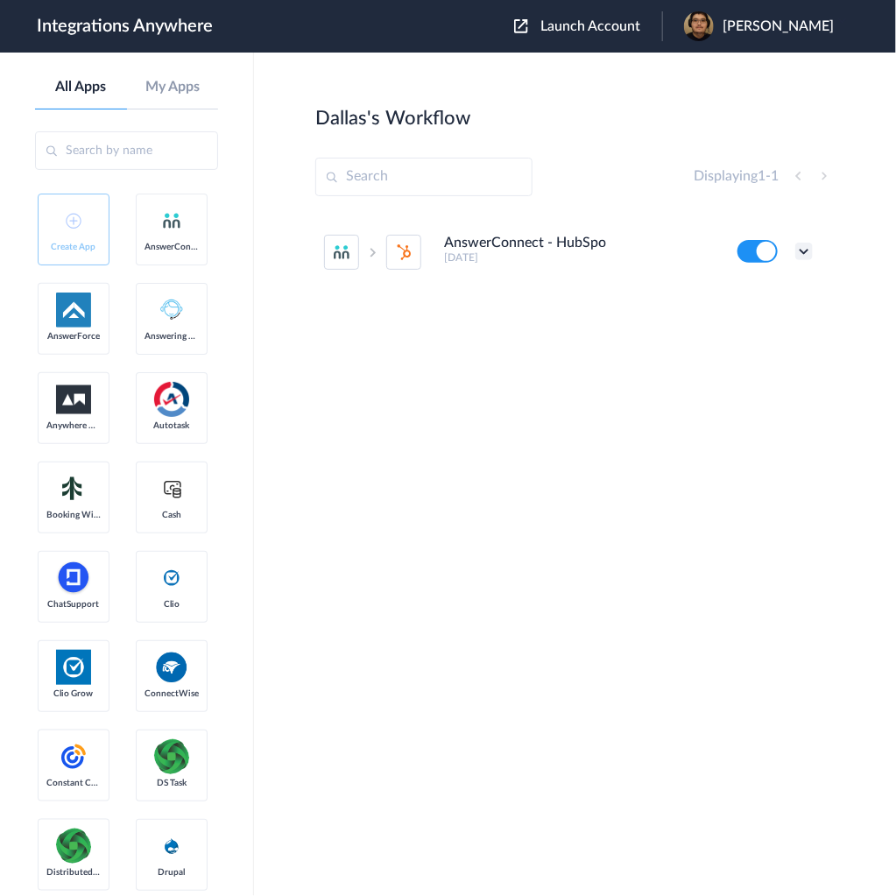
click at [802, 247] on icon at bounding box center [804, 252] width 18 height 18
click at [761, 294] on li "Edit" at bounding box center [756, 292] width 114 height 32
click at [801, 257] on icon at bounding box center [804, 252] width 18 height 18
click at [774, 292] on li "Edit" at bounding box center [756, 292] width 114 height 32
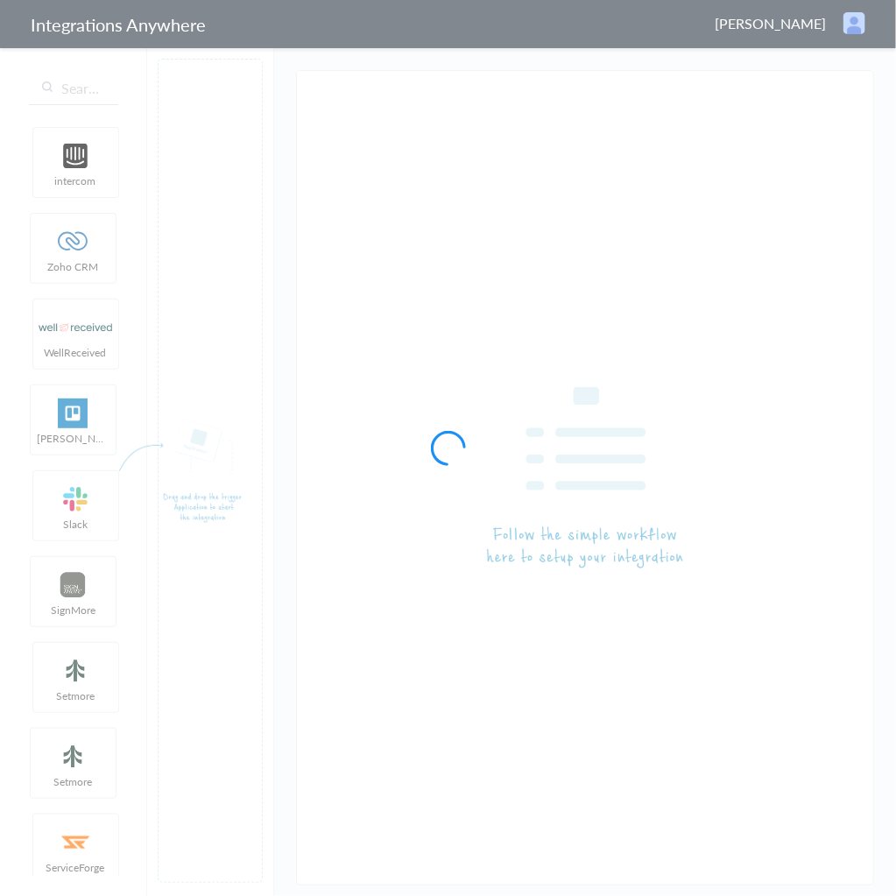
type input "AnswerConnect - HubSpot"
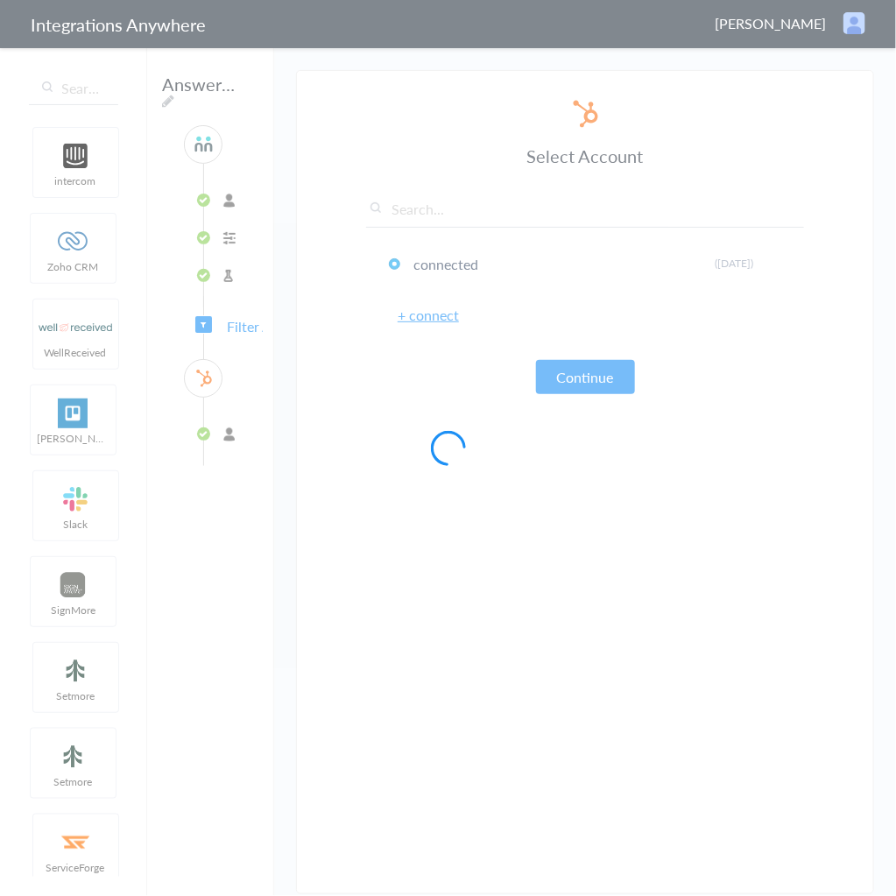
click at [244, 324] on div at bounding box center [448, 448] width 896 height 896
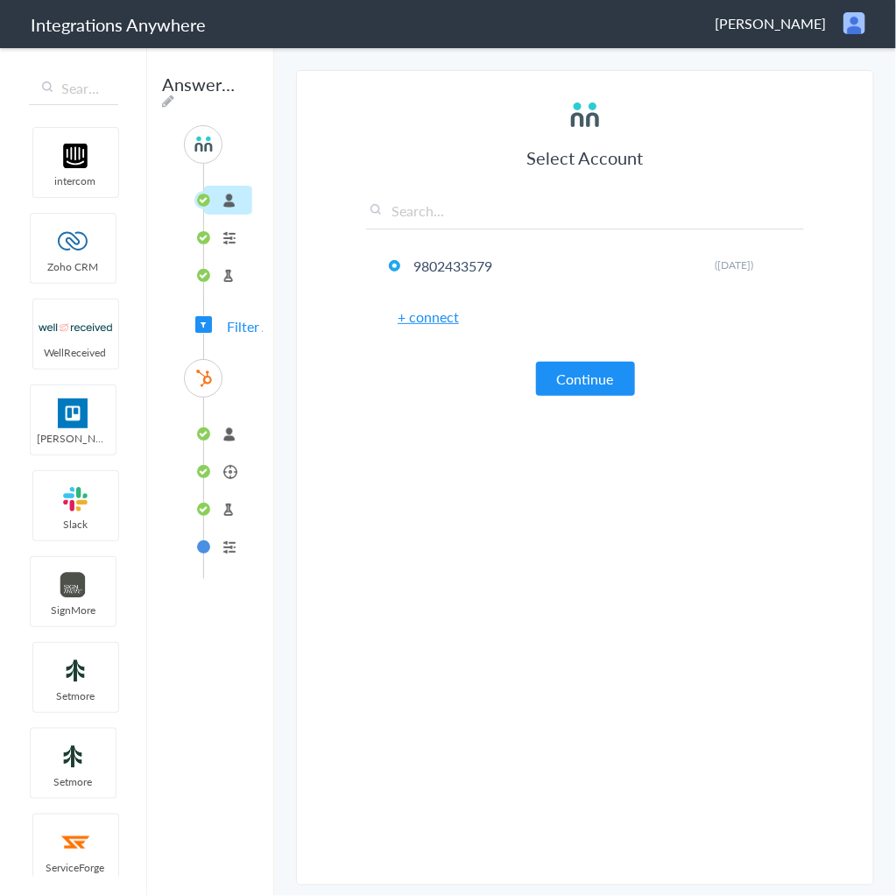
click at [206, 319] on span "Filter Applied" at bounding box center [203, 324] width 17 height 17
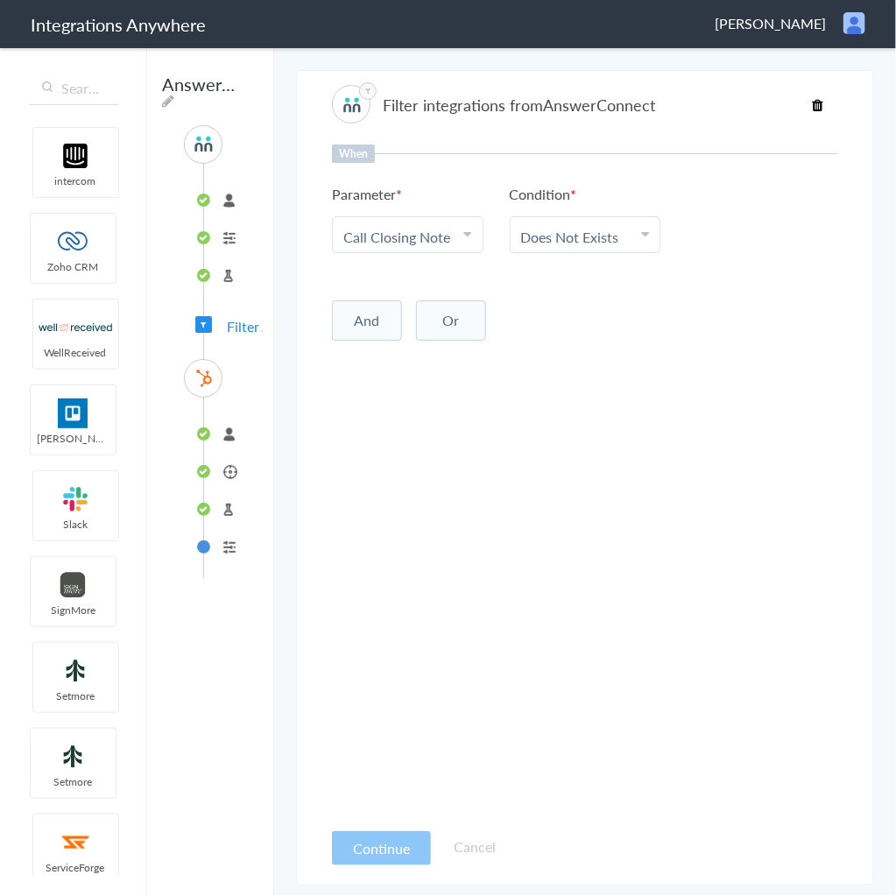
click at [605, 229] on link "Does Not Exists" at bounding box center [570, 237] width 98 height 20
drag, startPoint x: 582, startPoint y: 375, endPoint x: 596, endPoint y: 366, distance: 16.5
click at [582, 375] on link "Exists" at bounding box center [586, 382] width 150 height 38
click at [610, 237] on li "Exists" at bounding box center [581, 237] width 121 height 20
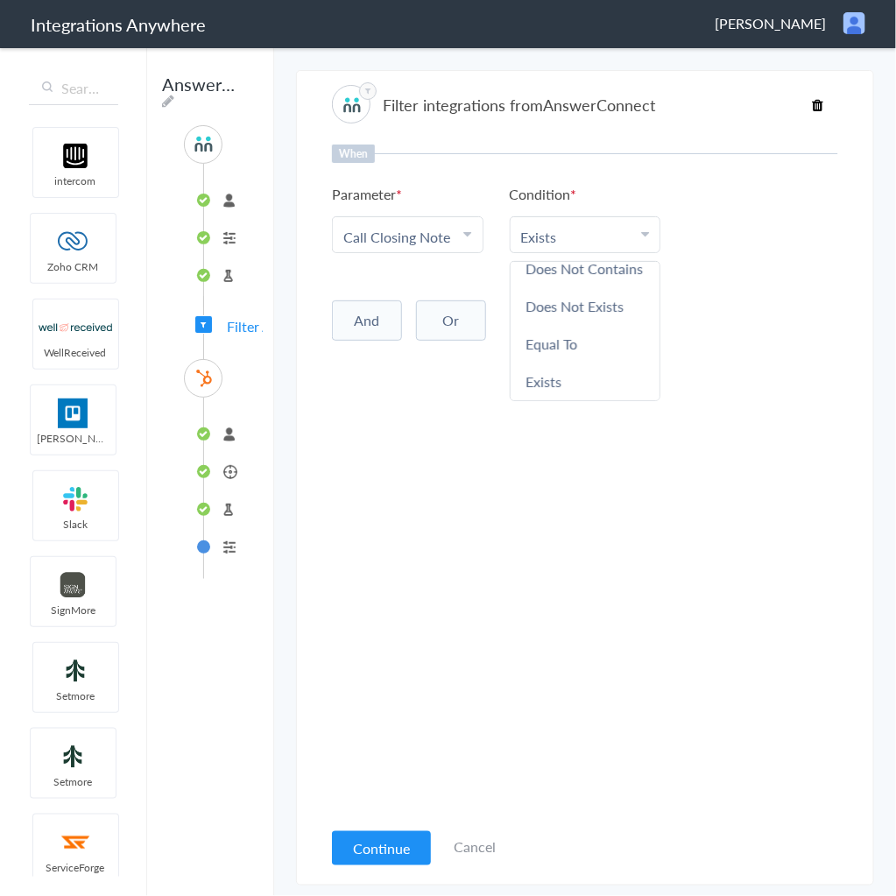
click at [713, 277] on div "When Parameter Choose Parameter Call Closing Note First Name Last Name Email Ph…" at bounding box center [585, 482] width 506 height 674
click at [392, 847] on button "Continue" at bounding box center [381, 848] width 99 height 34
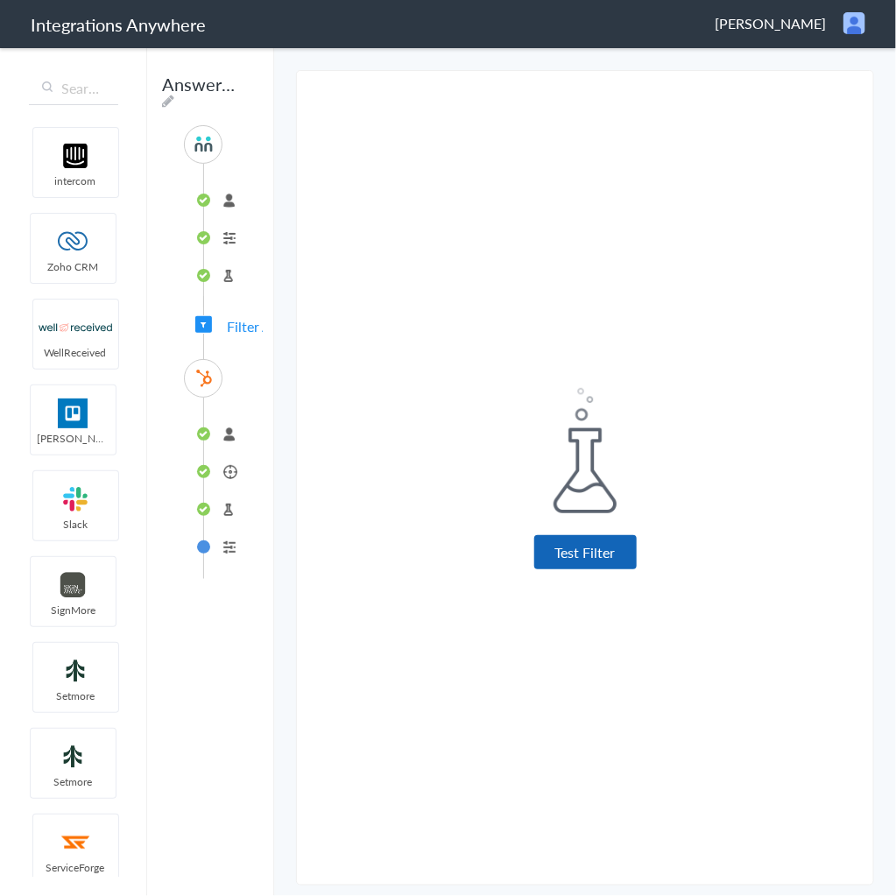
click at [575, 541] on button "Test Filter" at bounding box center [585, 552] width 102 height 34
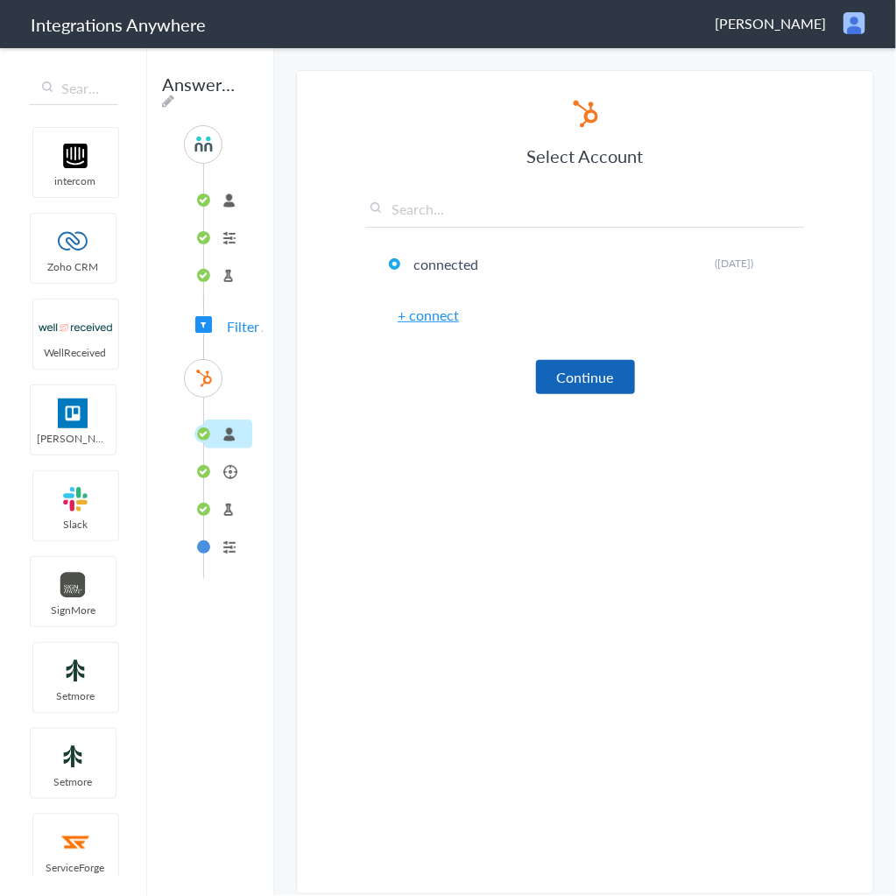
click at [578, 378] on button "Continue" at bounding box center [585, 377] width 99 height 34
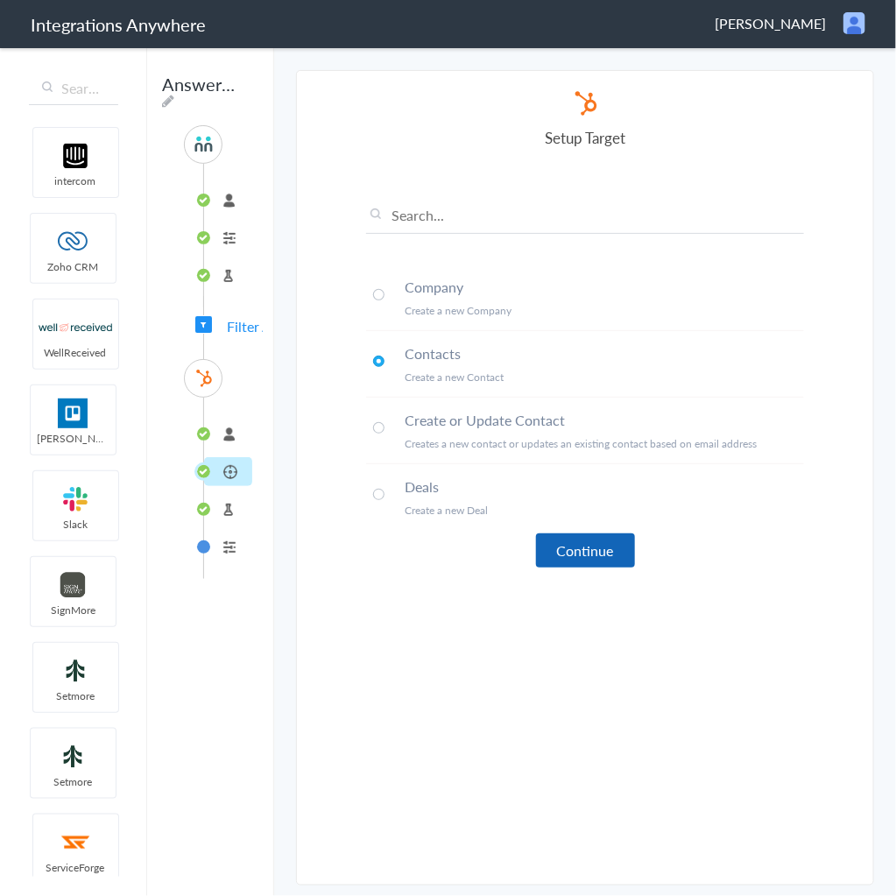
click at [580, 561] on button "Continue" at bounding box center [585, 550] width 99 height 34
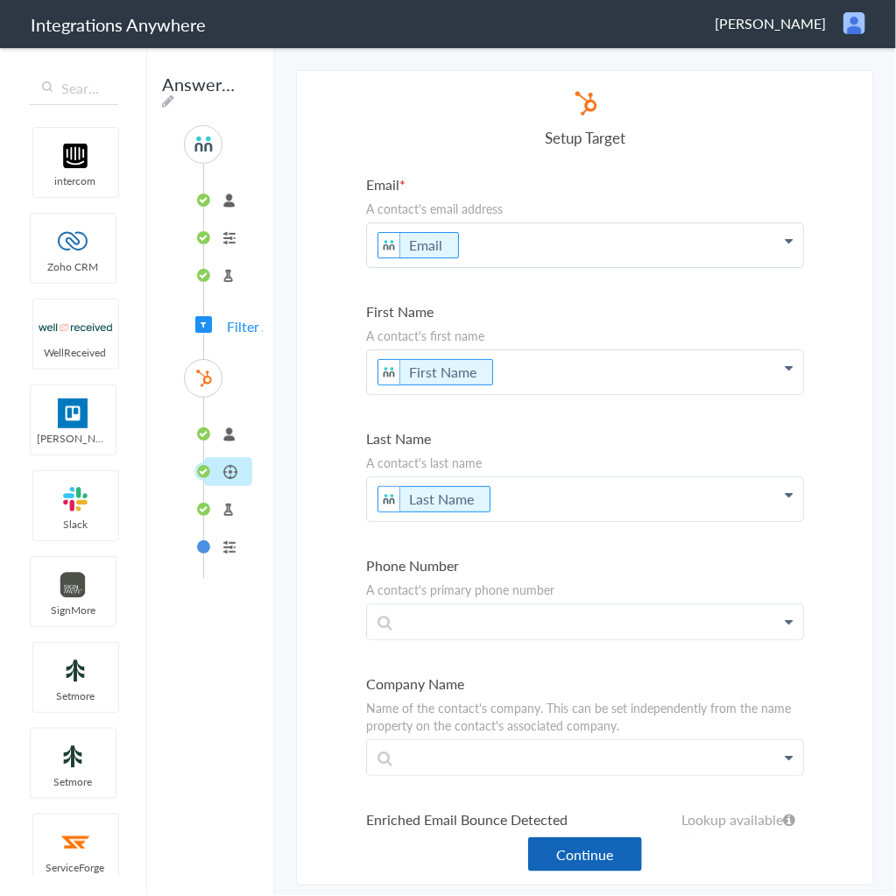
click at [576, 844] on button "Continue" at bounding box center [585, 854] width 114 height 34
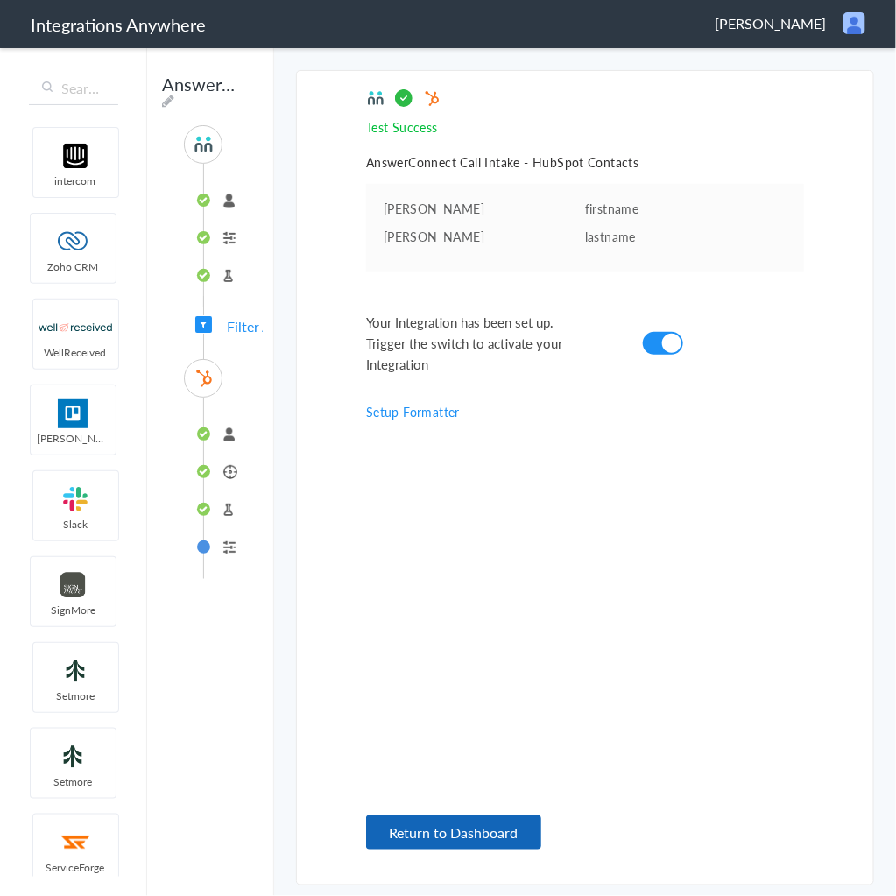
click at [500, 831] on button "Return to Dashboard" at bounding box center [453, 833] width 175 height 34
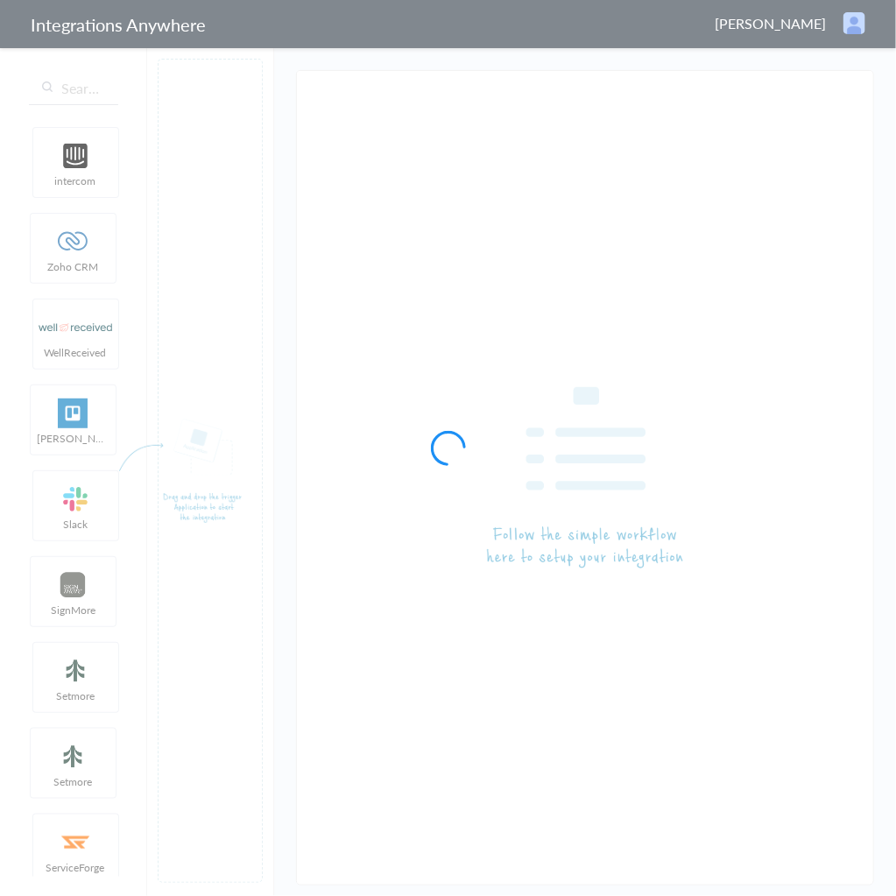
type input "AnswerConnect - HubSpot"
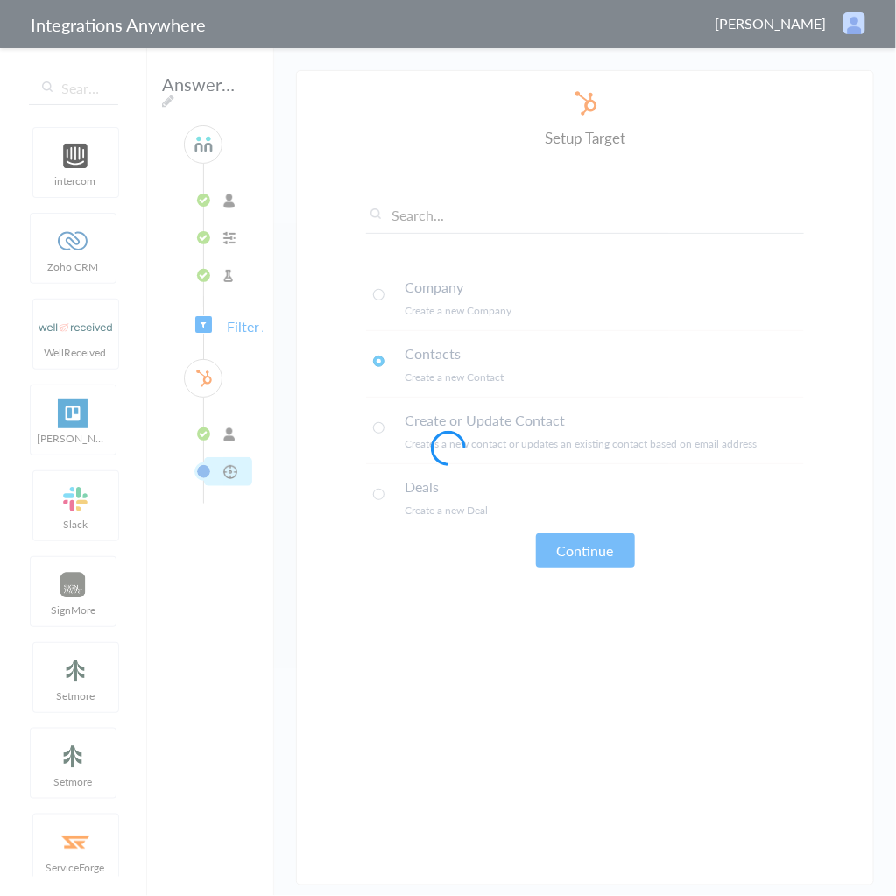
click at [222, 327] on div at bounding box center [448, 448] width 896 height 896
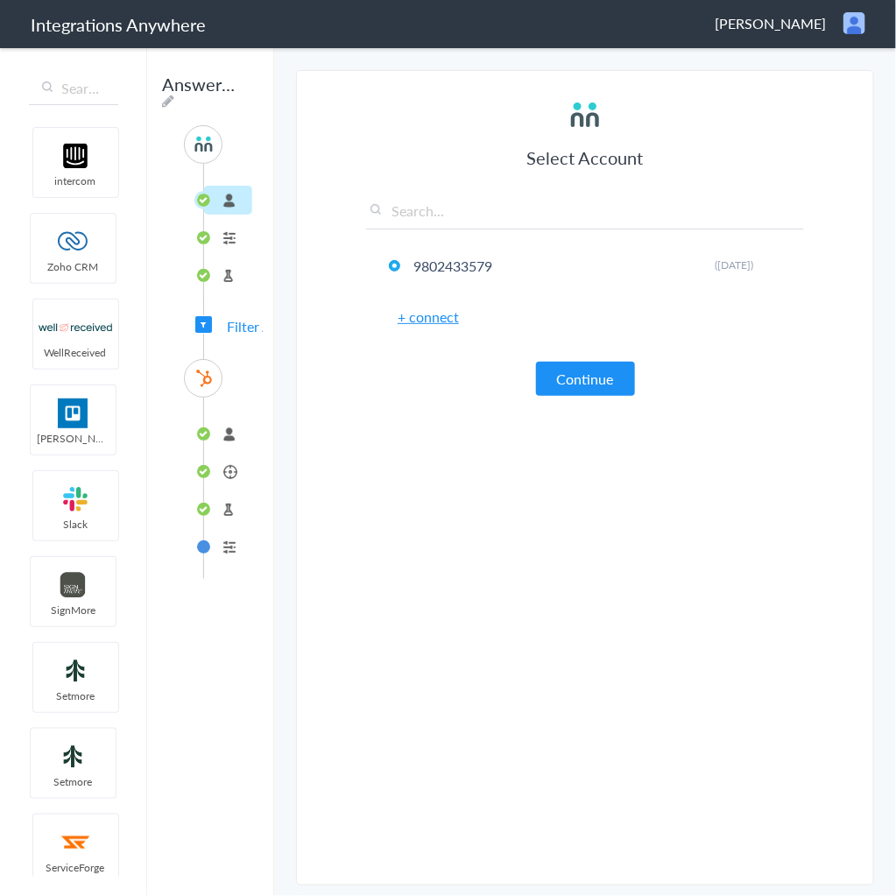
click at [246, 327] on span "Filter Applied" at bounding box center [268, 326] width 82 height 20
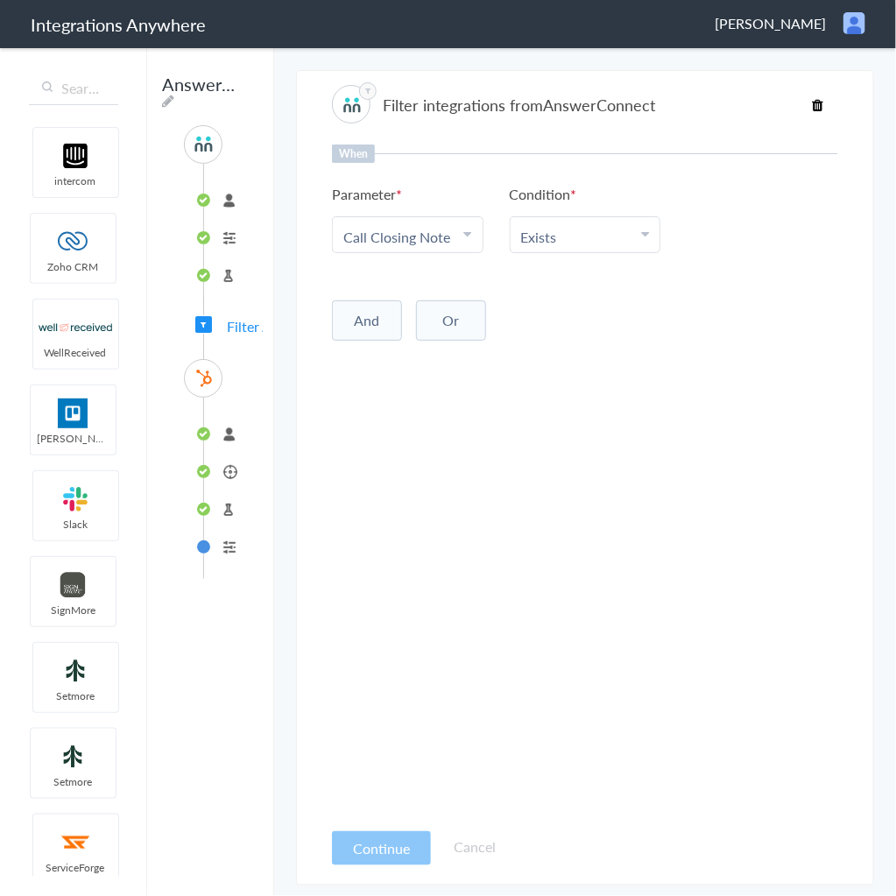
click at [587, 229] on li "Exists" at bounding box center [581, 237] width 121 height 20
click at [572, 361] on link "Does Not Contains" at bounding box center [586, 361] width 150 height 38
click at [607, 249] on link "Choose Condition Does Not Contains" at bounding box center [586, 234] width 150 height 35
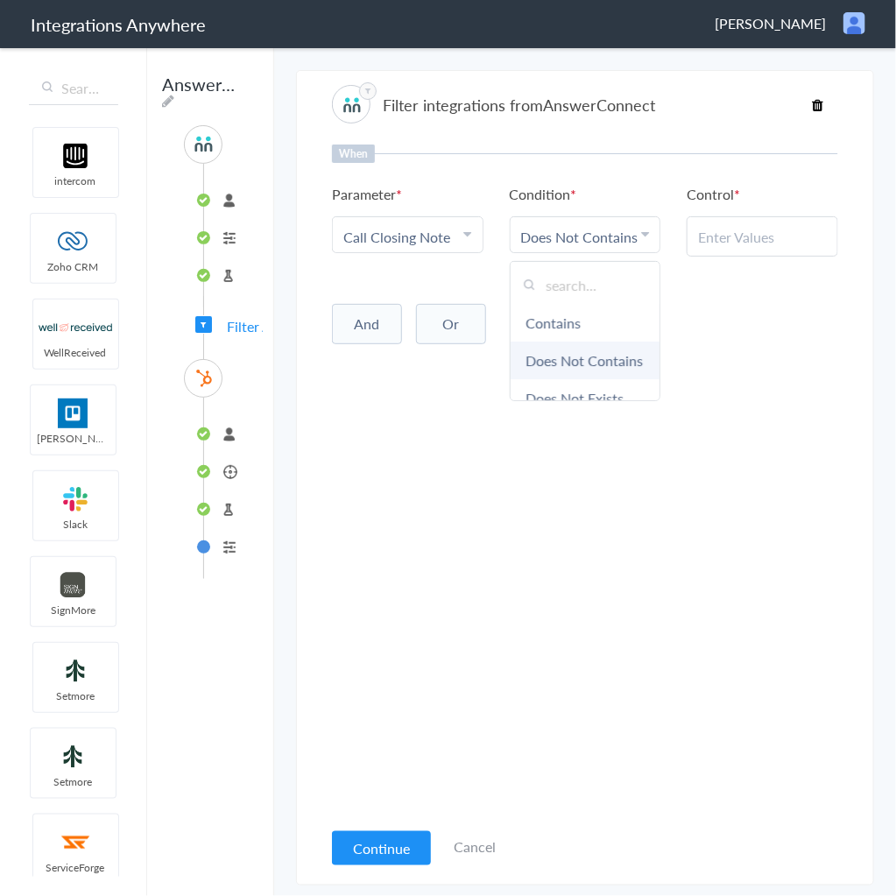
scroll to position [107, 0]
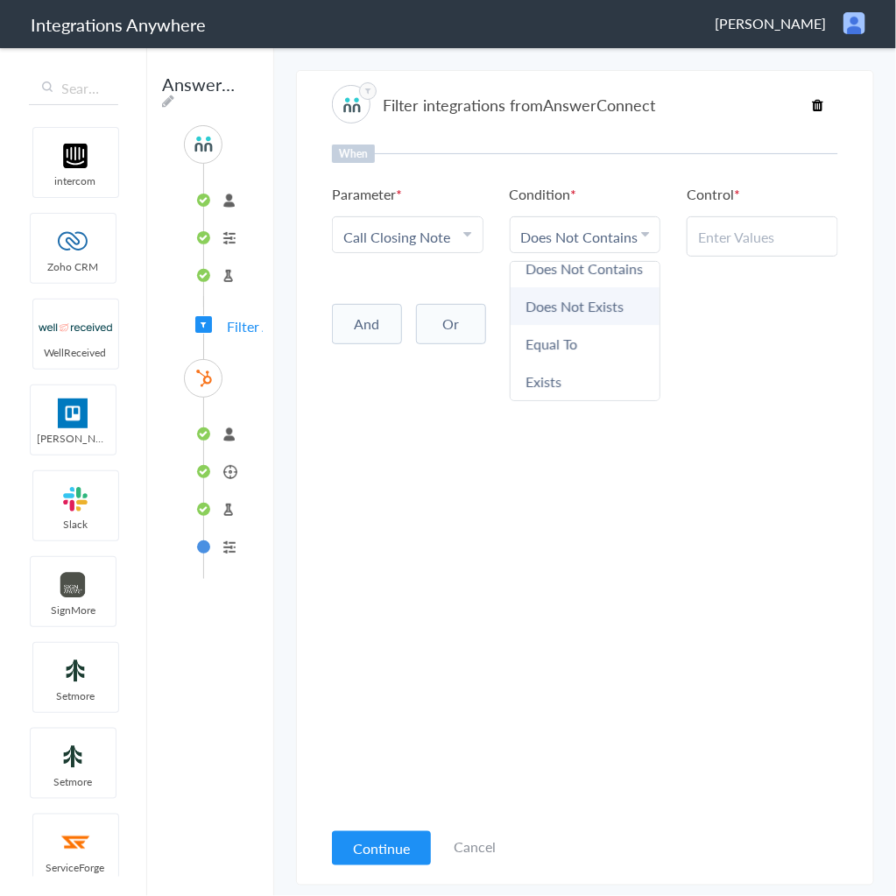
click at [578, 313] on link "Does Not Exists" at bounding box center [586, 306] width 150 height 38
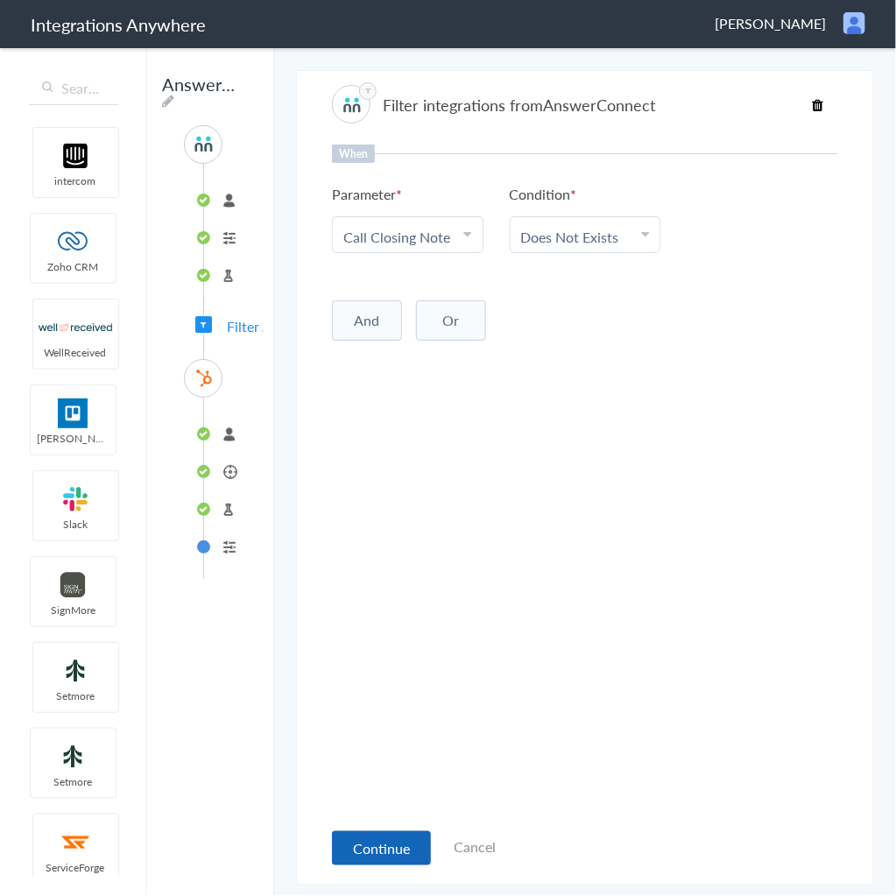
click at [375, 841] on button "Continue" at bounding box center [381, 848] width 99 height 34
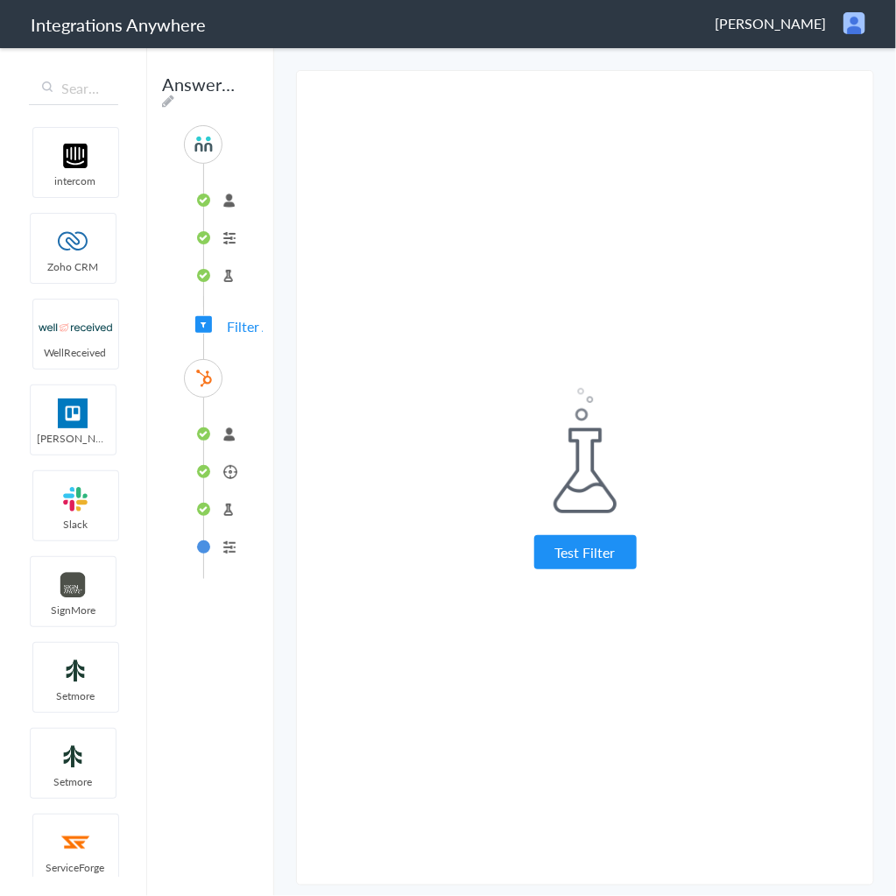
click at [554, 570] on div "Test Filter Test Successful Continue Test Failed" at bounding box center [585, 478] width 438 height 787
click at [568, 546] on button "Test Filter" at bounding box center [585, 552] width 102 height 34
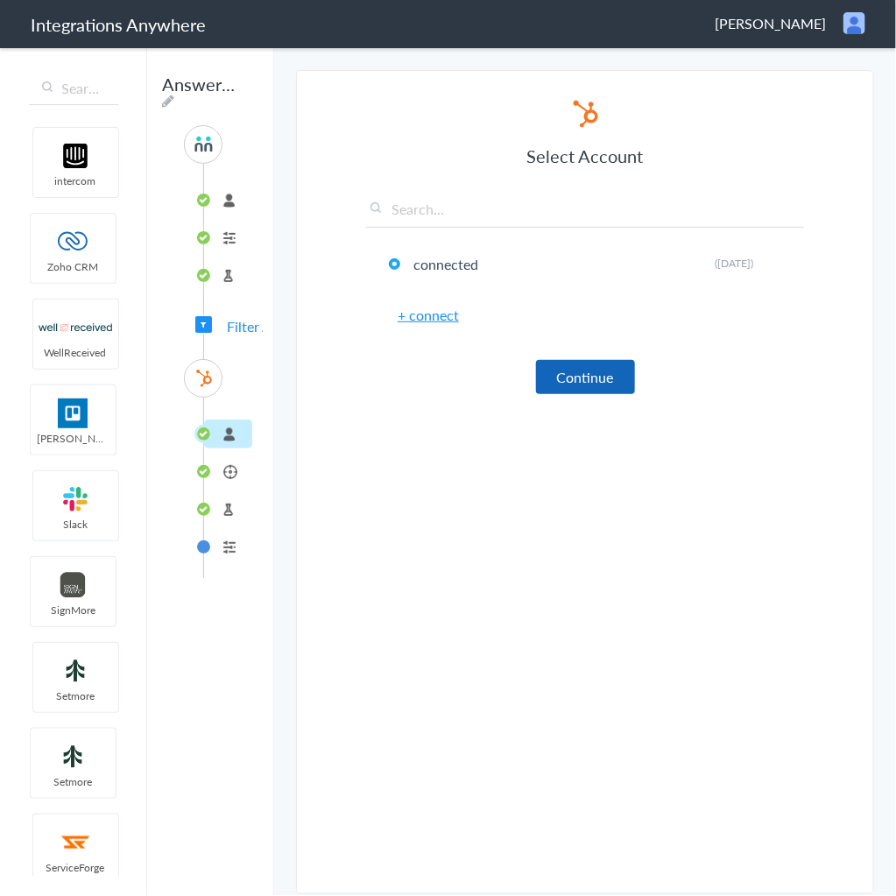
click at [603, 371] on button "Continue" at bounding box center [585, 377] width 99 height 34
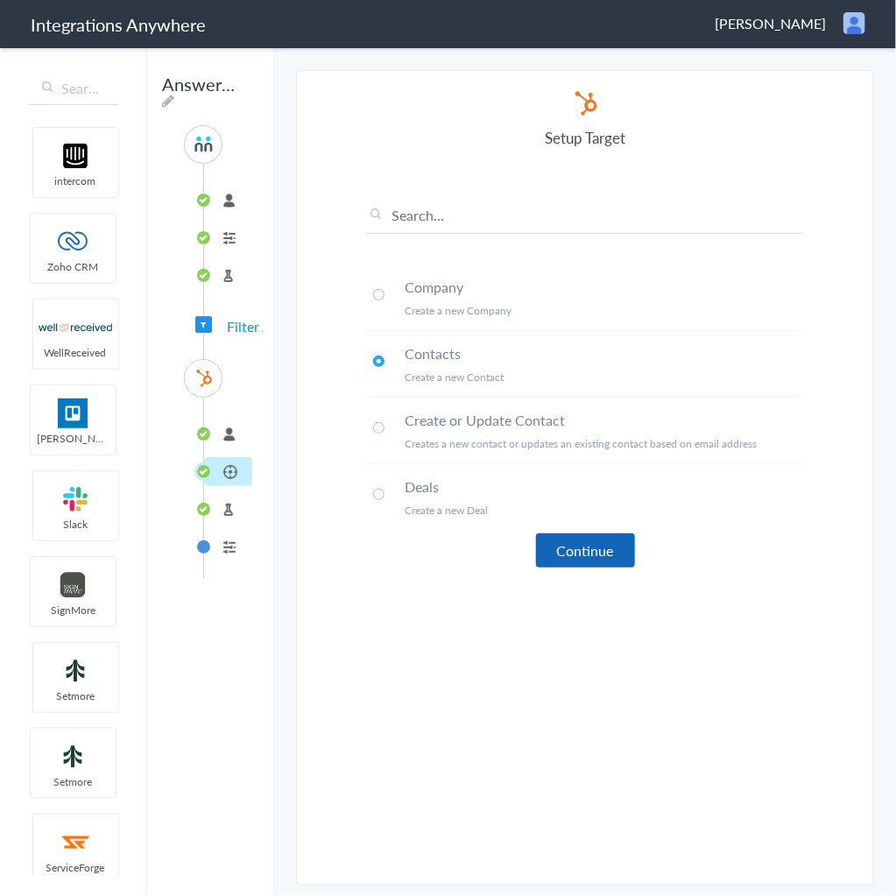
click at [572, 540] on button "Continue" at bounding box center [585, 550] width 99 height 34
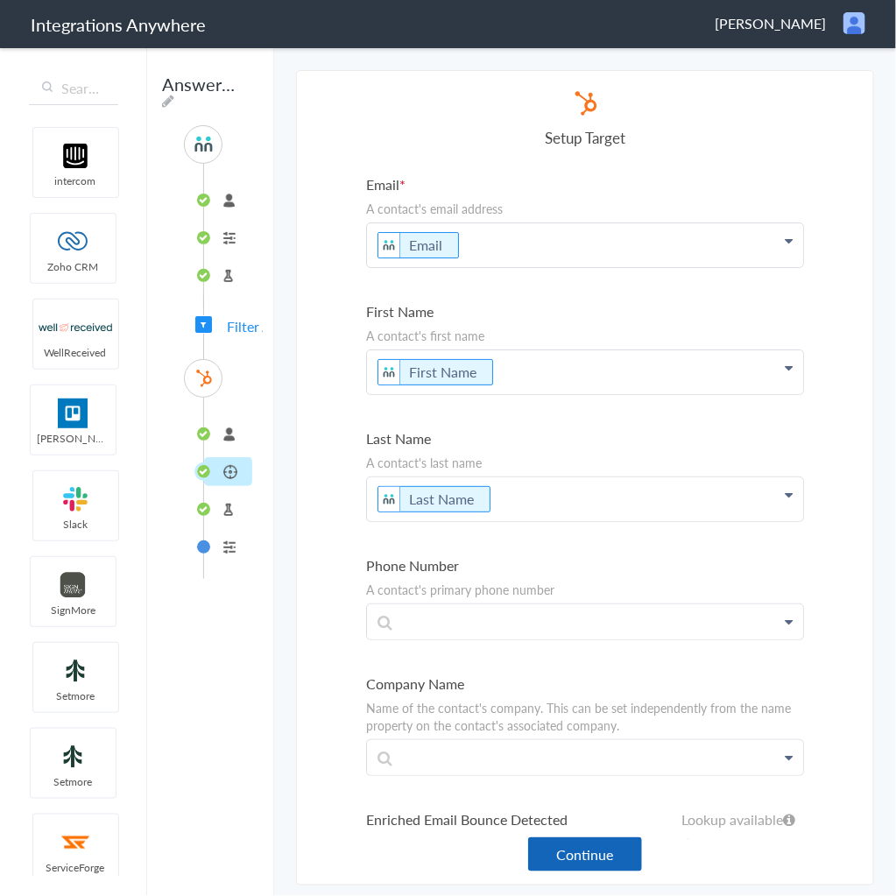
click at [589, 859] on button "Continue" at bounding box center [585, 854] width 114 height 34
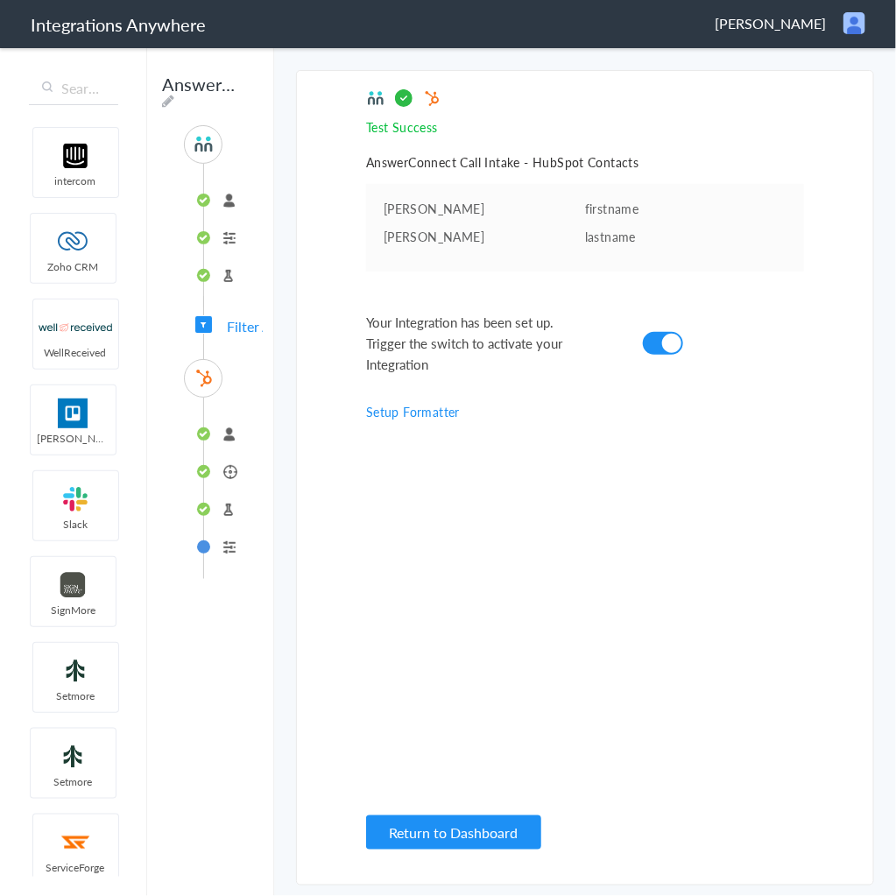
click at [304, 64] on main "The system encountered four errors. Check More Trigger Connect Action Setup Tes…" at bounding box center [585, 471] width 622 height 851
click at [235, 328] on span "Filter Applied" at bounding box center [268, 326] width 82 height 20
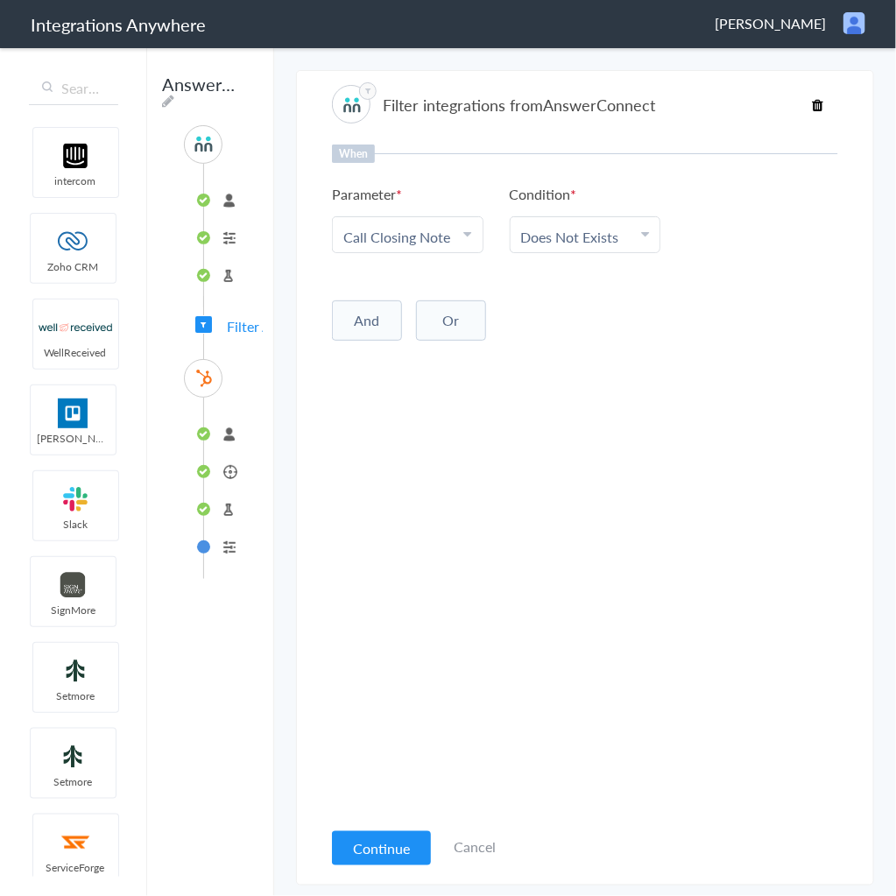
click at [417, 244] on link "Call Closing Note" at bounding box center [396, 237] width 107 height 20
click at [397, 328] on link "First Name" at bounding box center [408, 323] width 150 height 38
click at [573, 230] on link "Does Not Exists" at bounding box center [570, 237] width 98 height 20
click at [562, 460] on div "When Parameter Choose Parameter First Name First Name Last Name Email Phone Dat…" at bounding box center [585, 482] width 506 height 674
click at [401, 855] on button "Continue" at bounding box center [381, 848] width 99 height 34
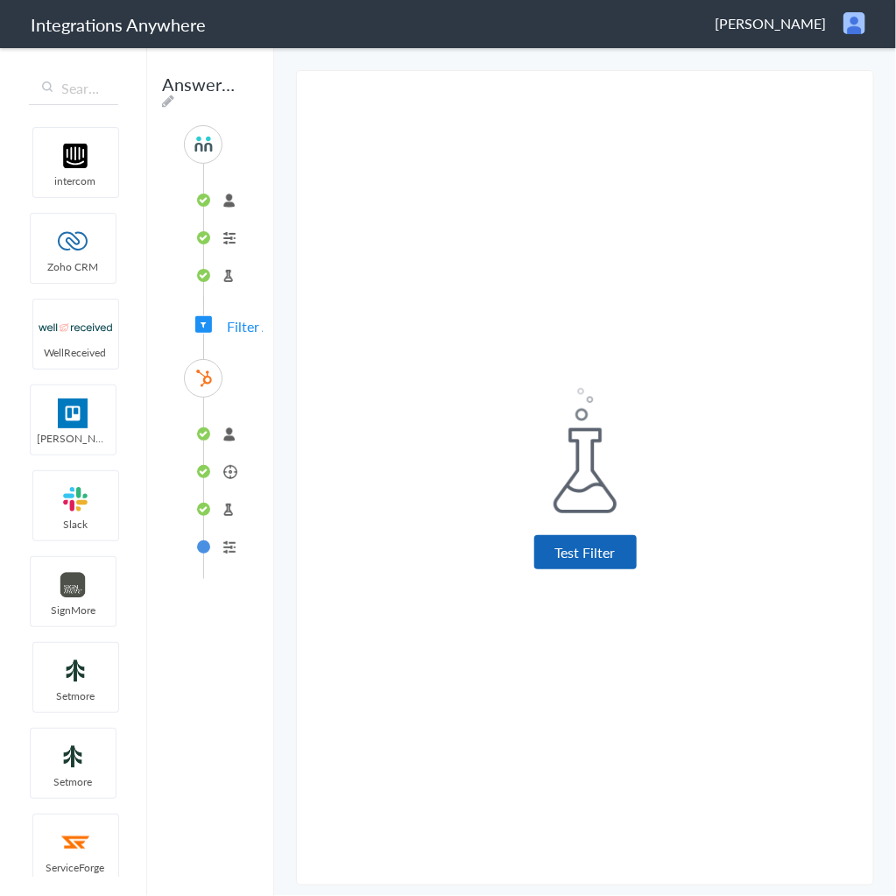
click at [624, 537] on button "Test Filter" at bounding box center [585, 552] width 102 height 34
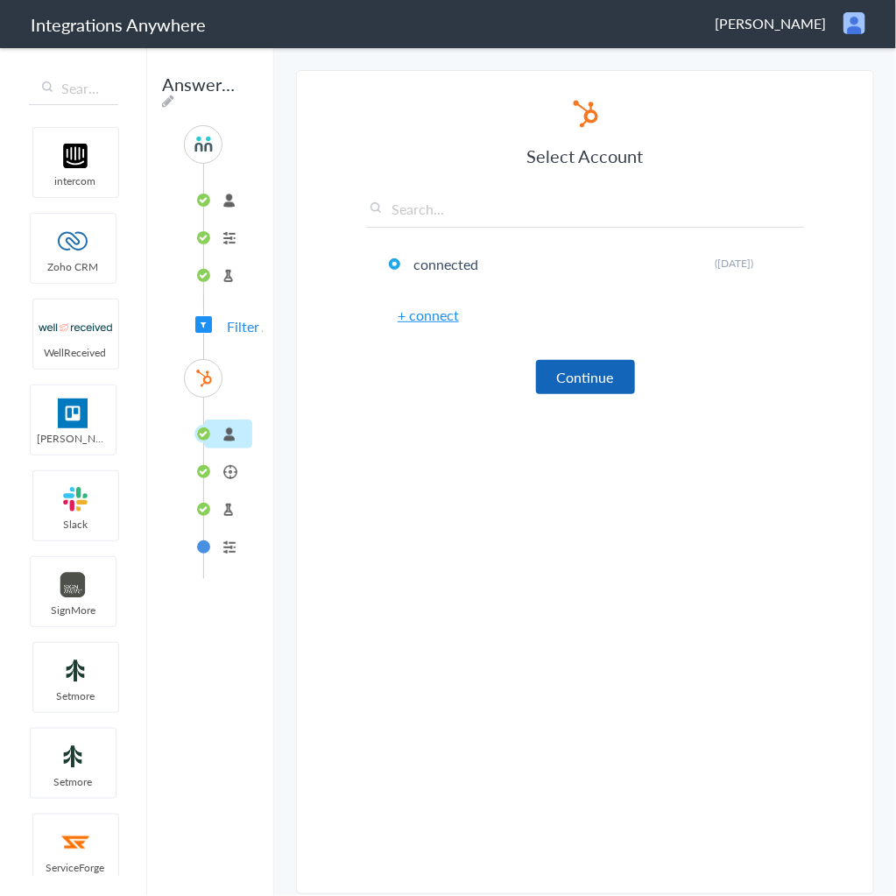
click at [601, 386] on button "Continue" at bounding box center [585, 377] width 99 height 34
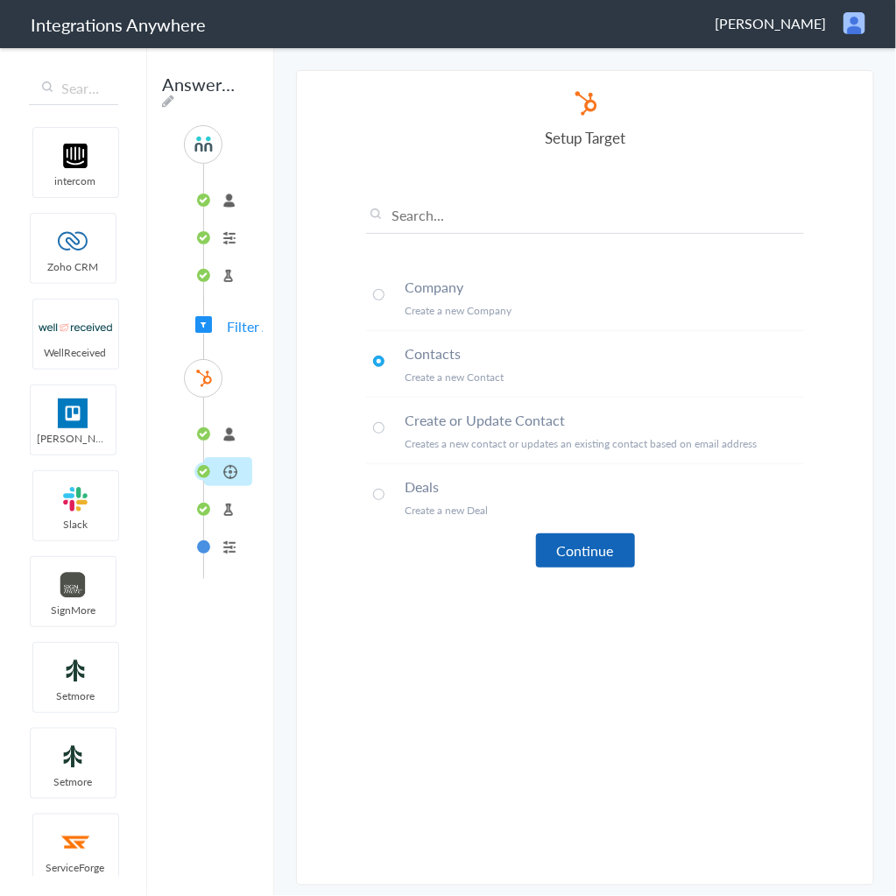
click at [583, 538] on button "Continue" at bounding box center [585, 550] width 99 height 34
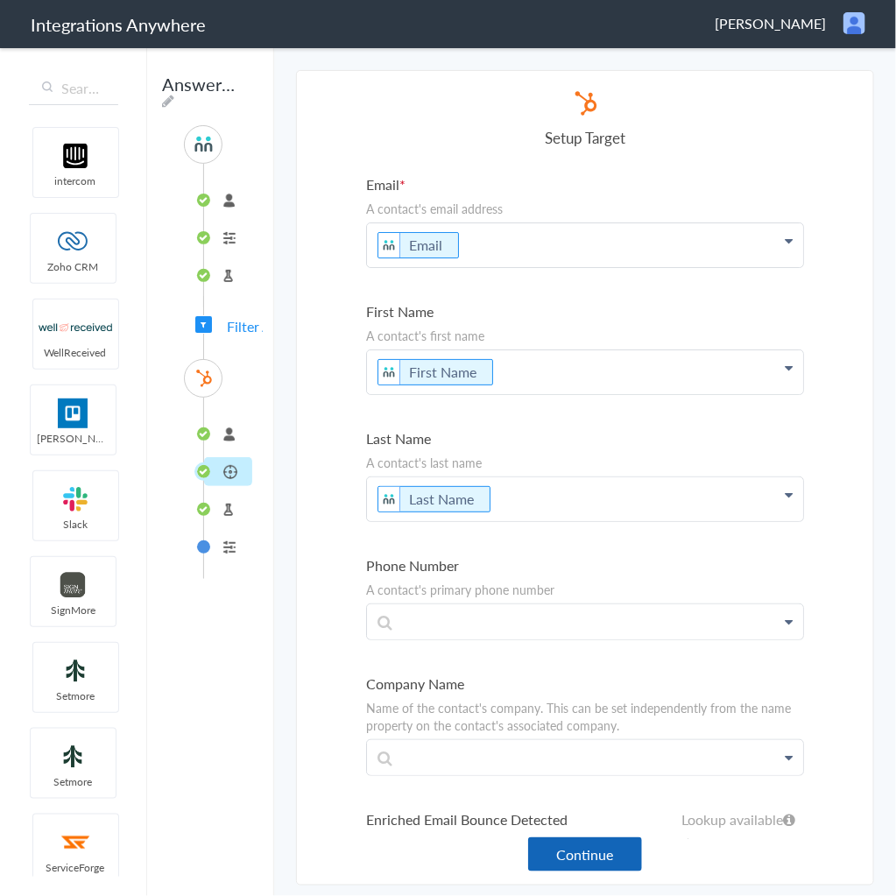
click at [593, 864] on button "Continue" at bounding box center [585, 854] width 114 height 34
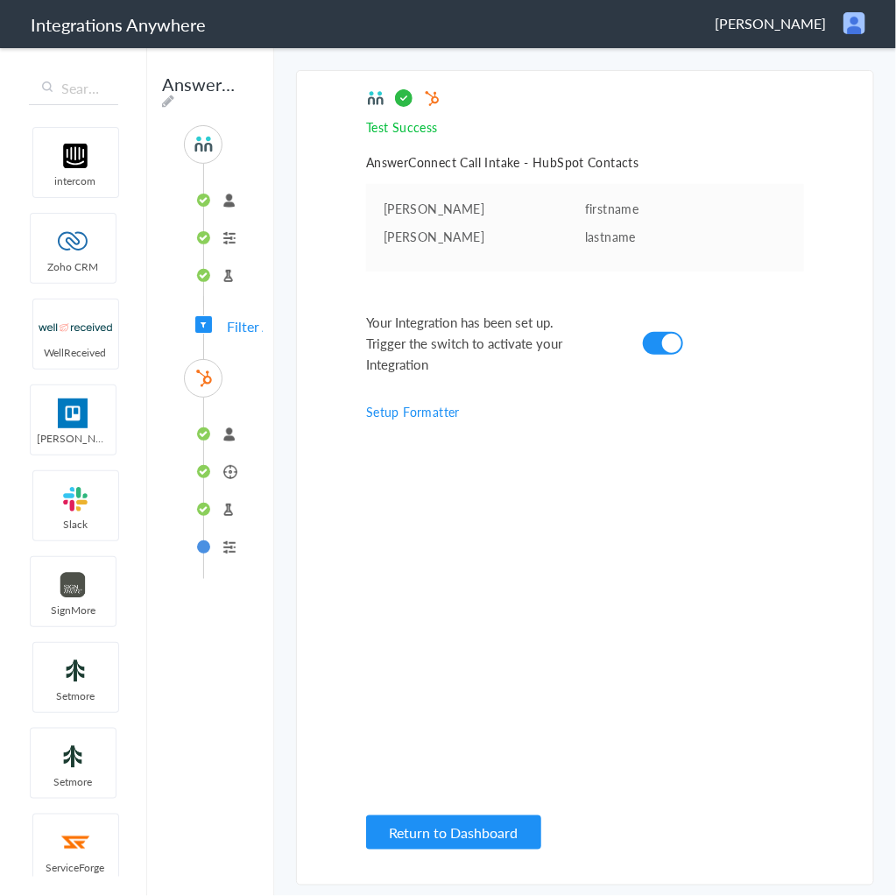
click at [220, 327] on div "SOURCE 9802433579 Call Intake Test Source Filter Applied TARGET connected Conta…" at bounding box center [210, 352] width 105 height 454
click at [203, 317] on span "Filter Applied" at bounding box center [203, 324] width 17 height 17
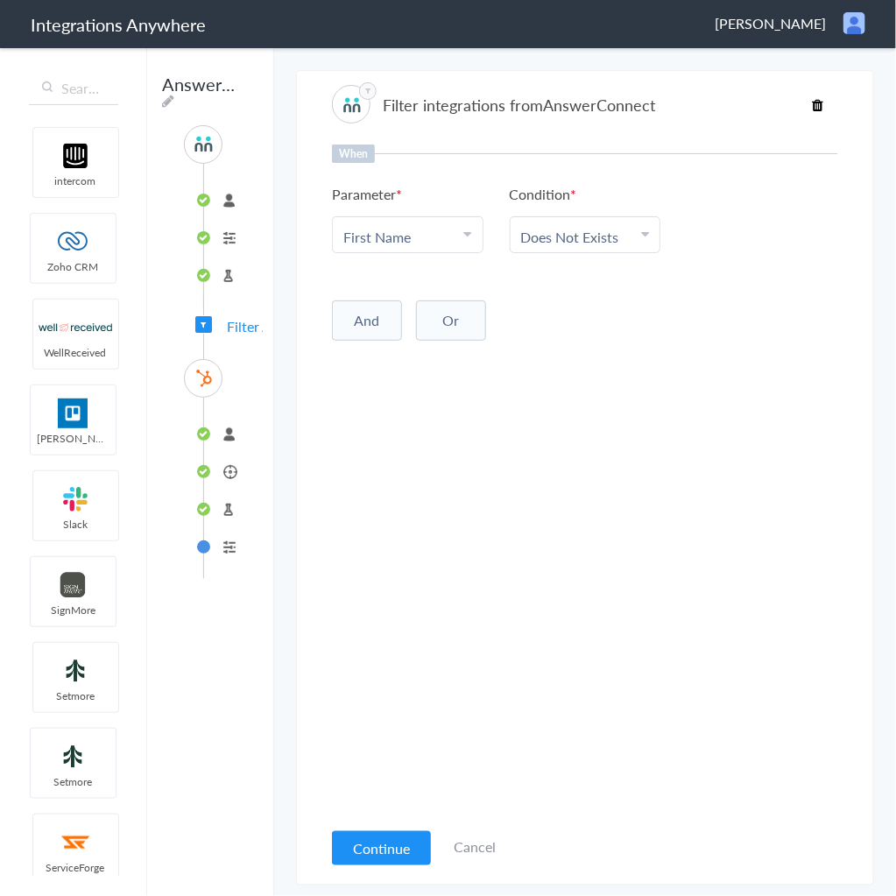
click at [556, 232] on link "Does Not Exists" at bounding box center [570, 237] width 98 height 20
click at [555, 371] on link "Exists" at bounding box center [586, 382] width 150 height 38
click at [387, 860] on button "Continue" at bounding box center [381, 848] width 99 height 34
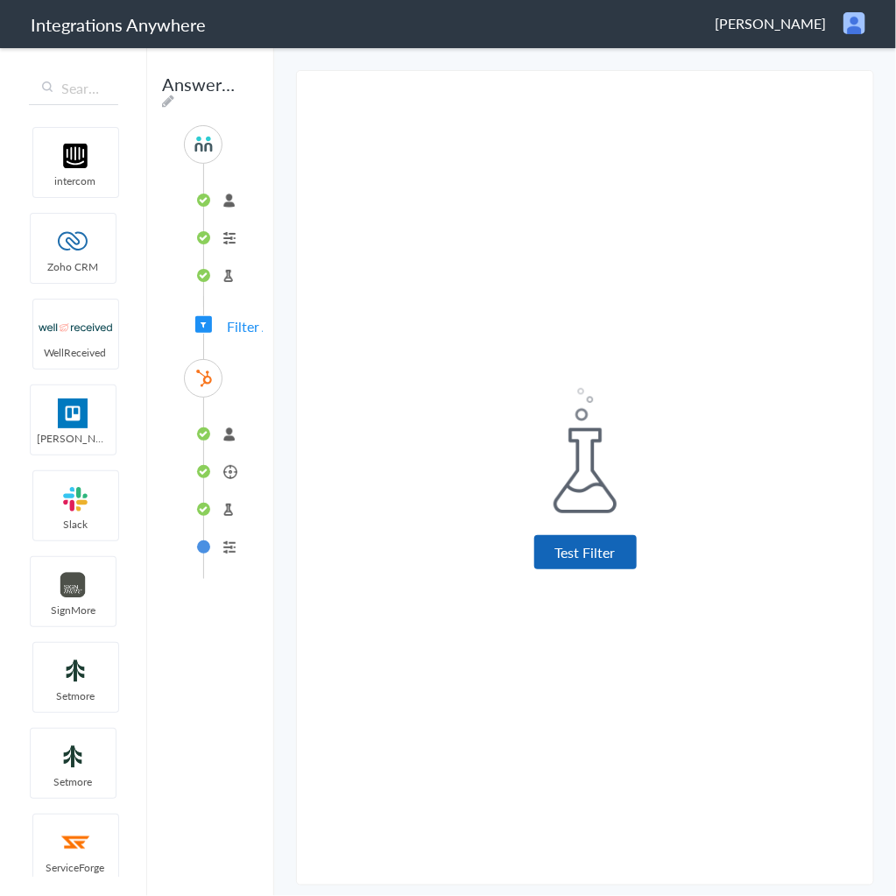
click at [581, 542] on button "Test Filter" at bounding box center [585, 552] width 102 height 34
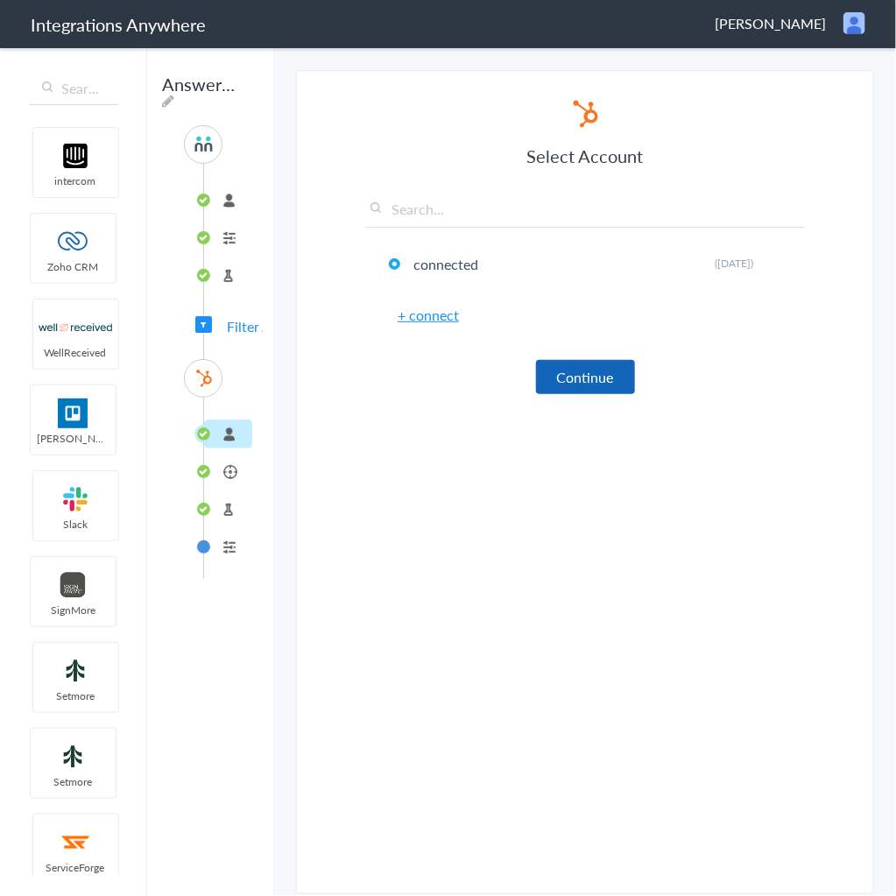
click at [563, 371] on button "Continue" at bounding box center [585, 377] width 99 height 34
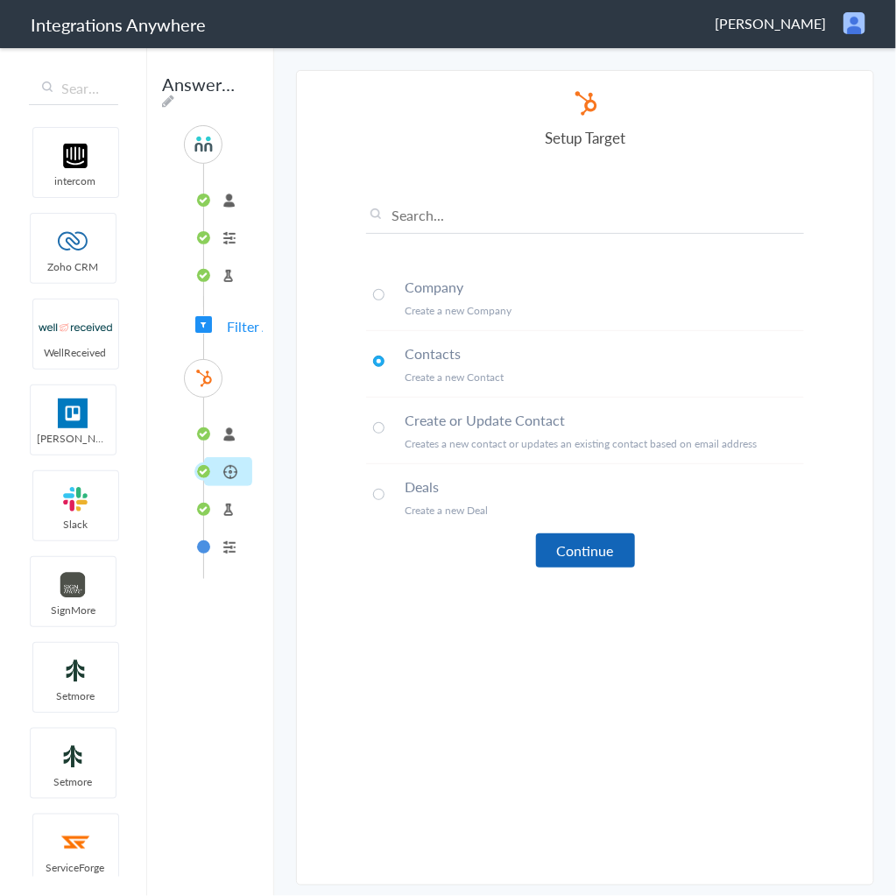
click at [616, 547] on button "Continue" at bounding box center [585, 550] width 99 height 34
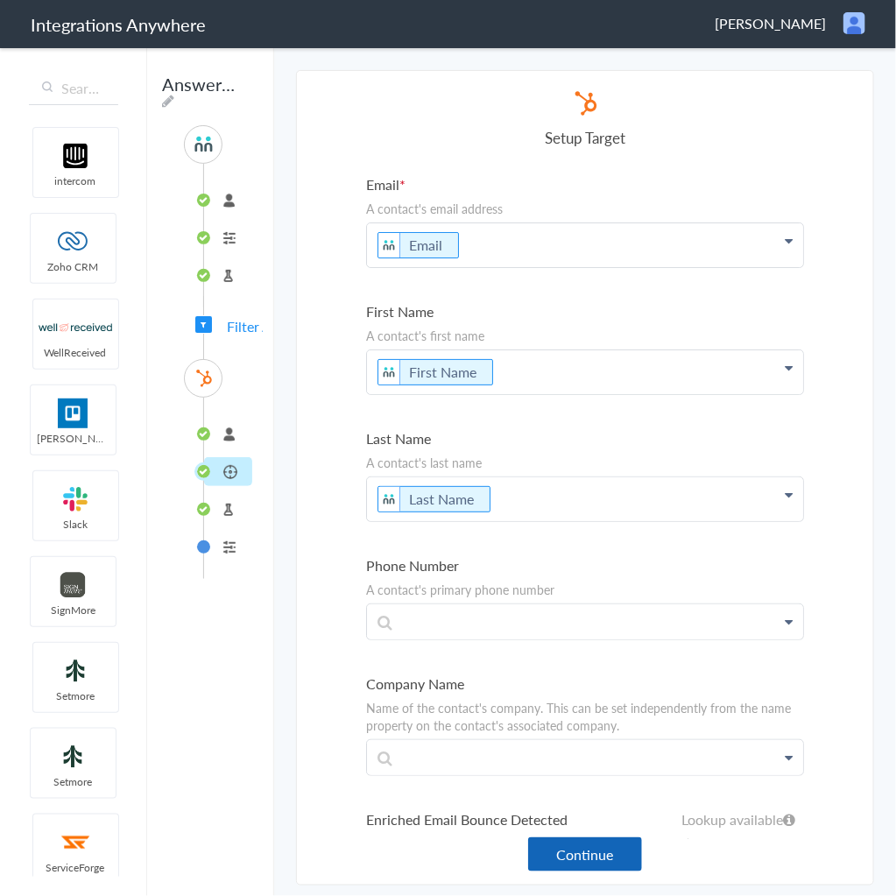
click at [575, 863] on button "Continue" at bounding box center [585, 854] width 114 height 34
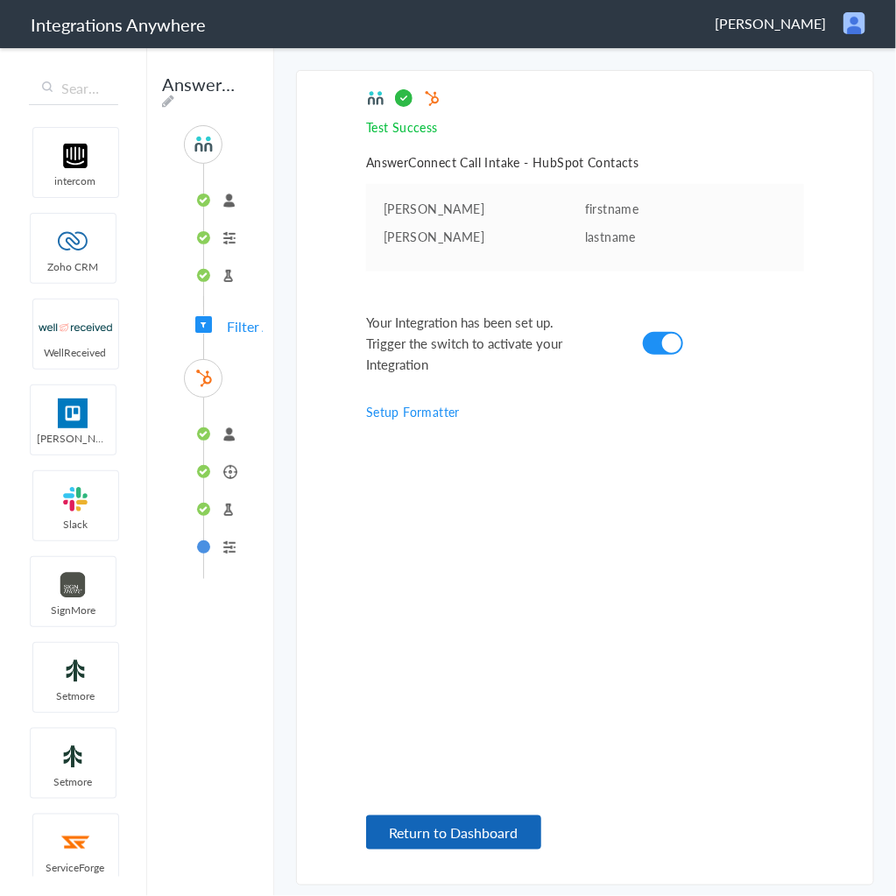
click at [501, 831] on button "Return to Dashboard" at bounding box center [453, 833] width 175 height 34
